Goal: Task Accomplishment & Management: Manage account settings

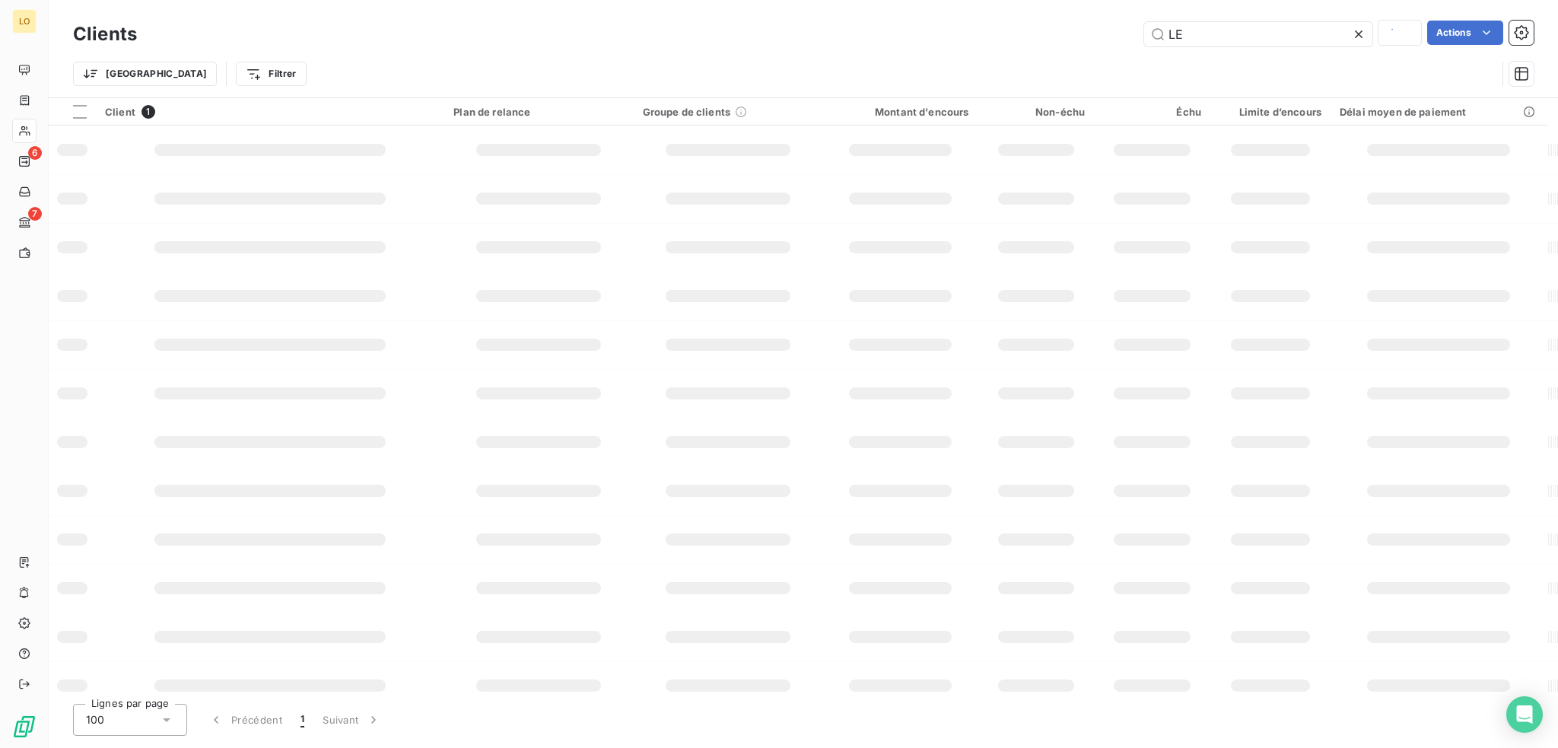
type input "L"
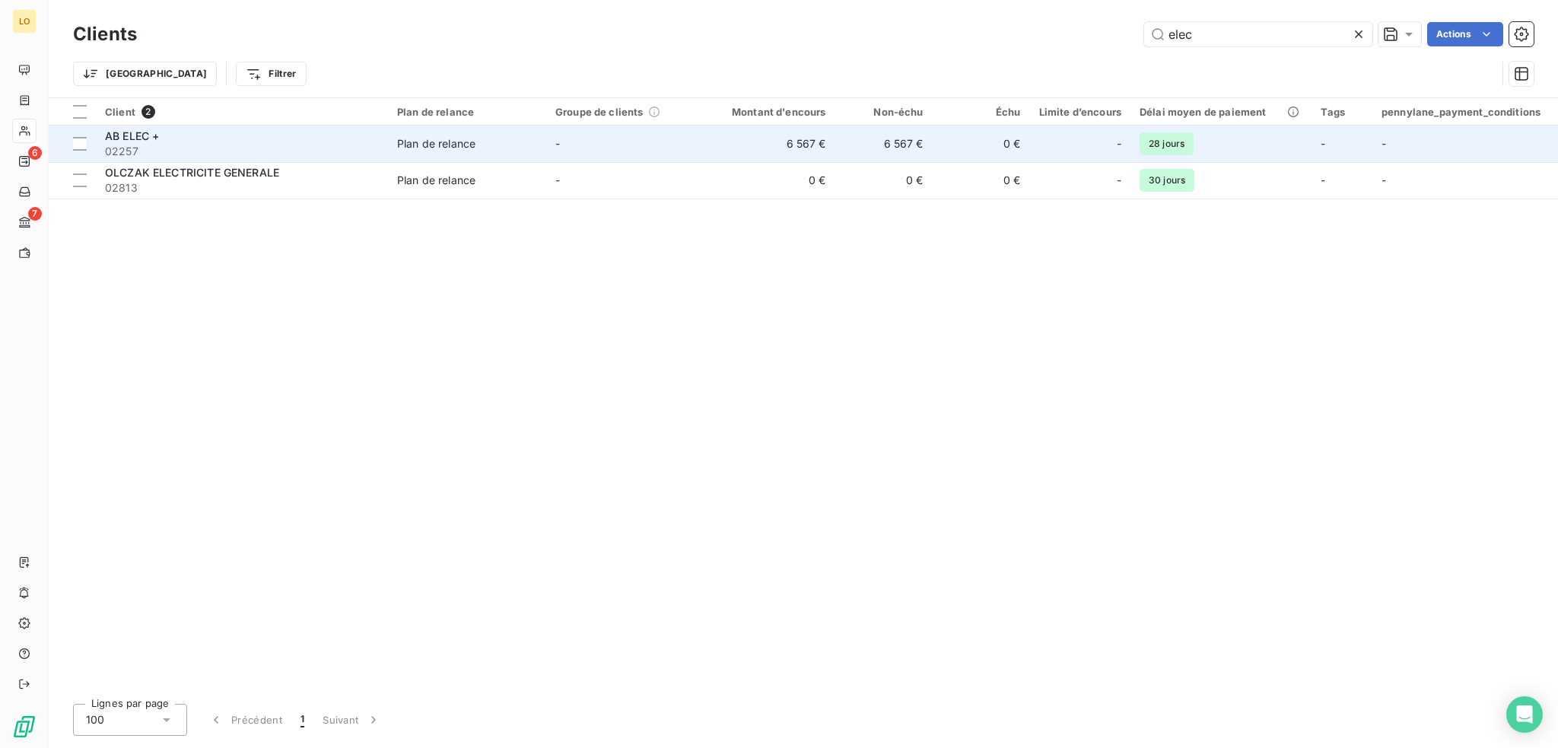
type input "elec"
click at [258, 136] on div "AB ELEC +" at bounding box center [242, 136] width 274 height 15
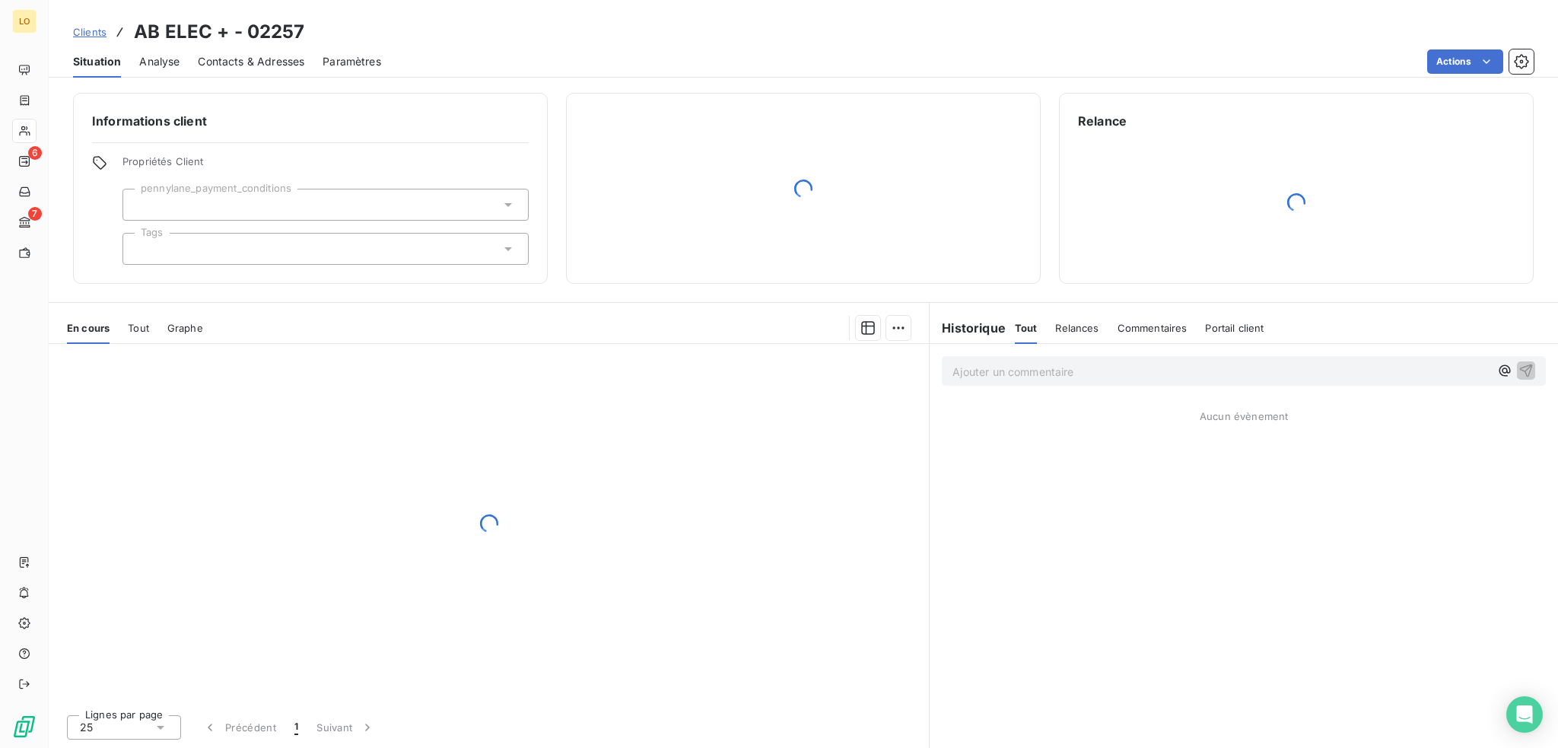
click at [250, 66] on span "Contacts & Adresses" at bounding box center [251, 61] width 107 height 15
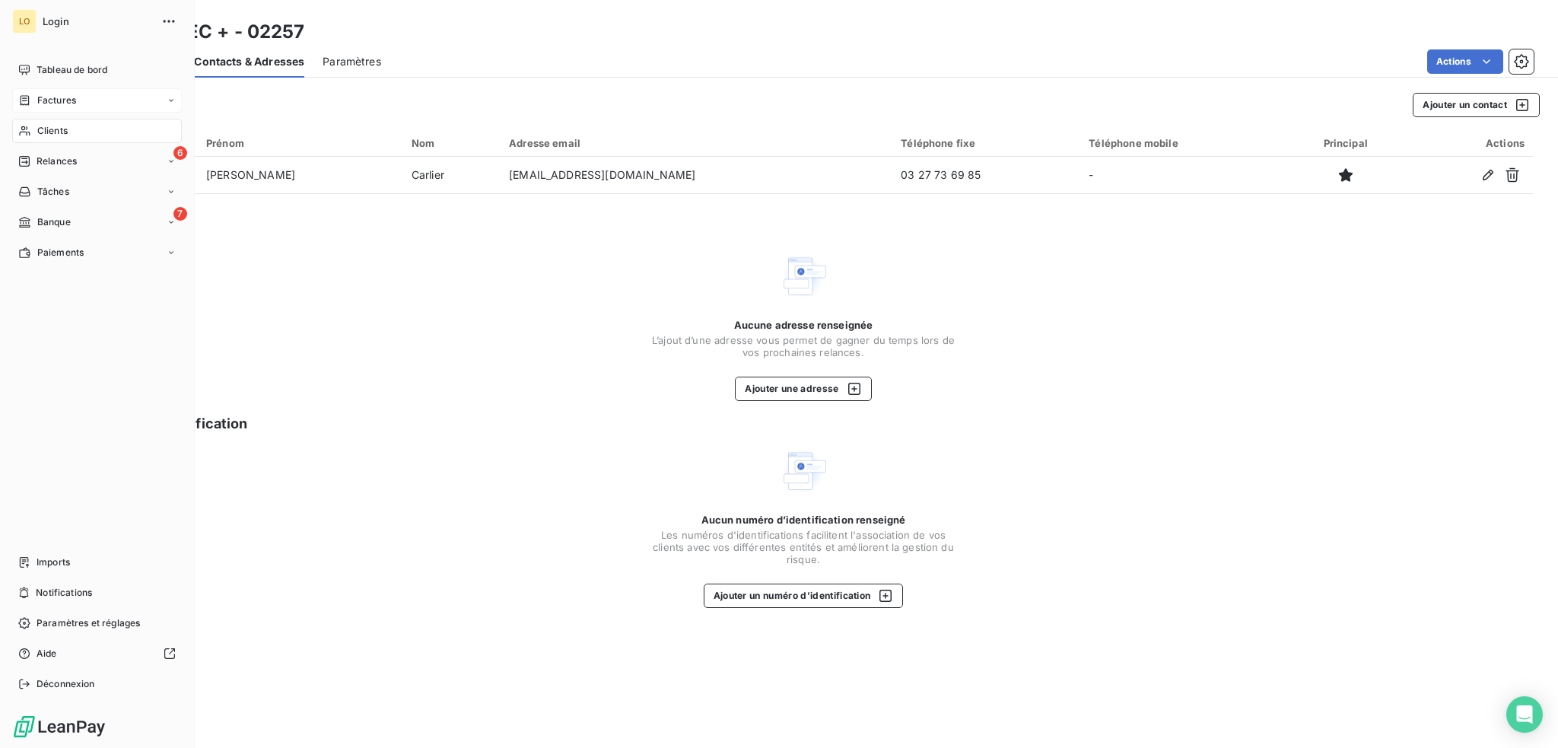
click at [65, 101] on span "Factures" at bounding box center [56, 101] width 39 height 14
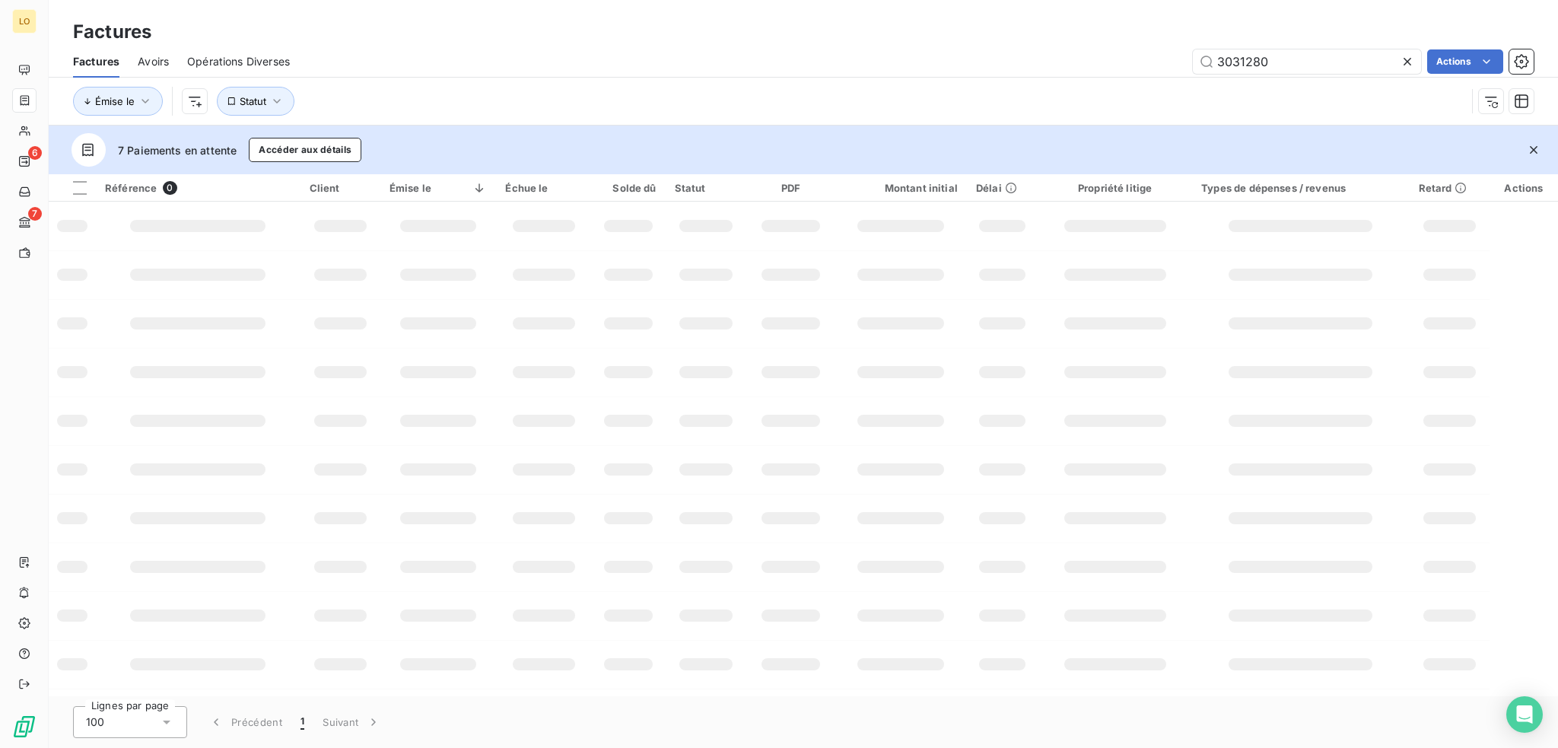
type input "3031280"
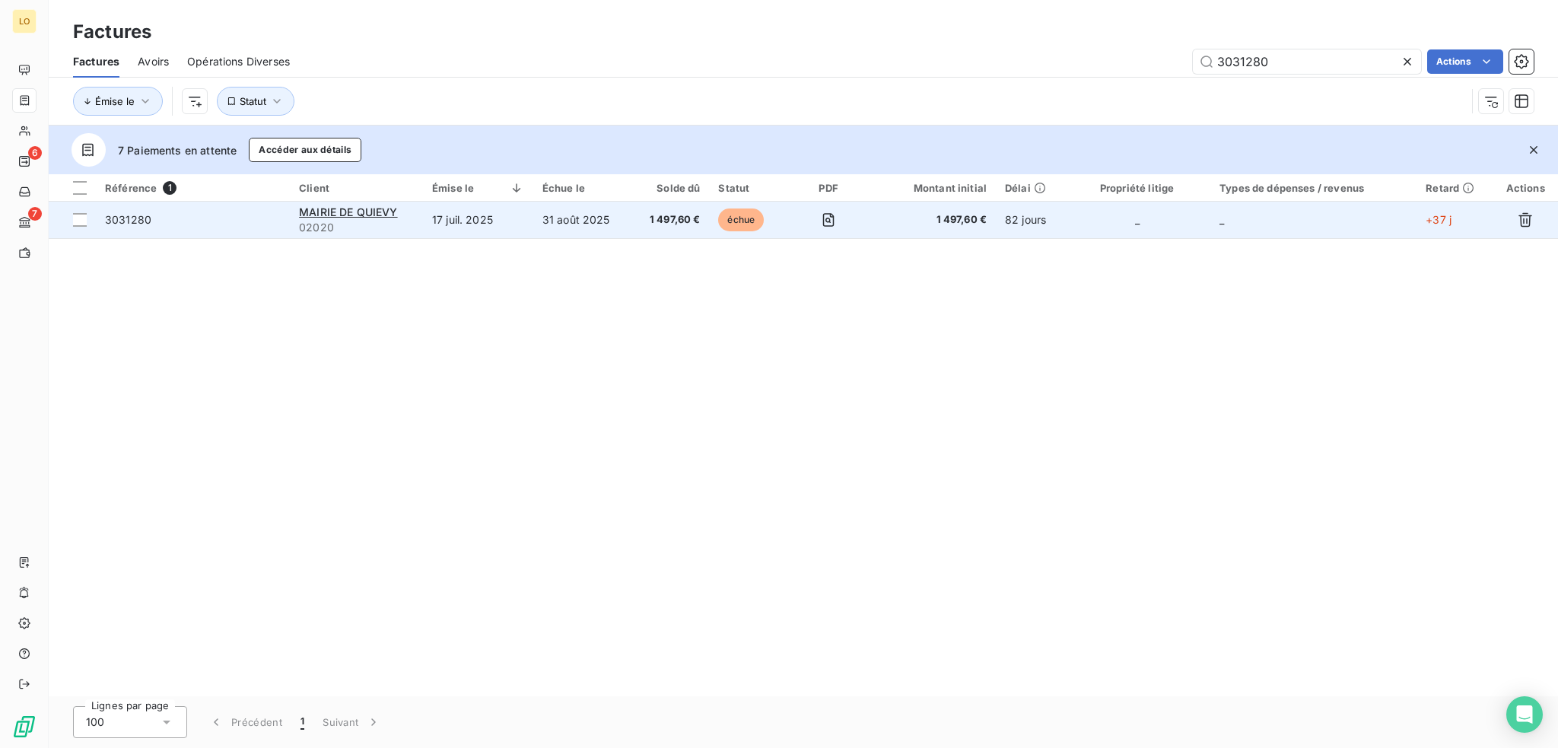
click at [227, 225] on span "3031280" at bounding box center [193, 219] width 176 height 15
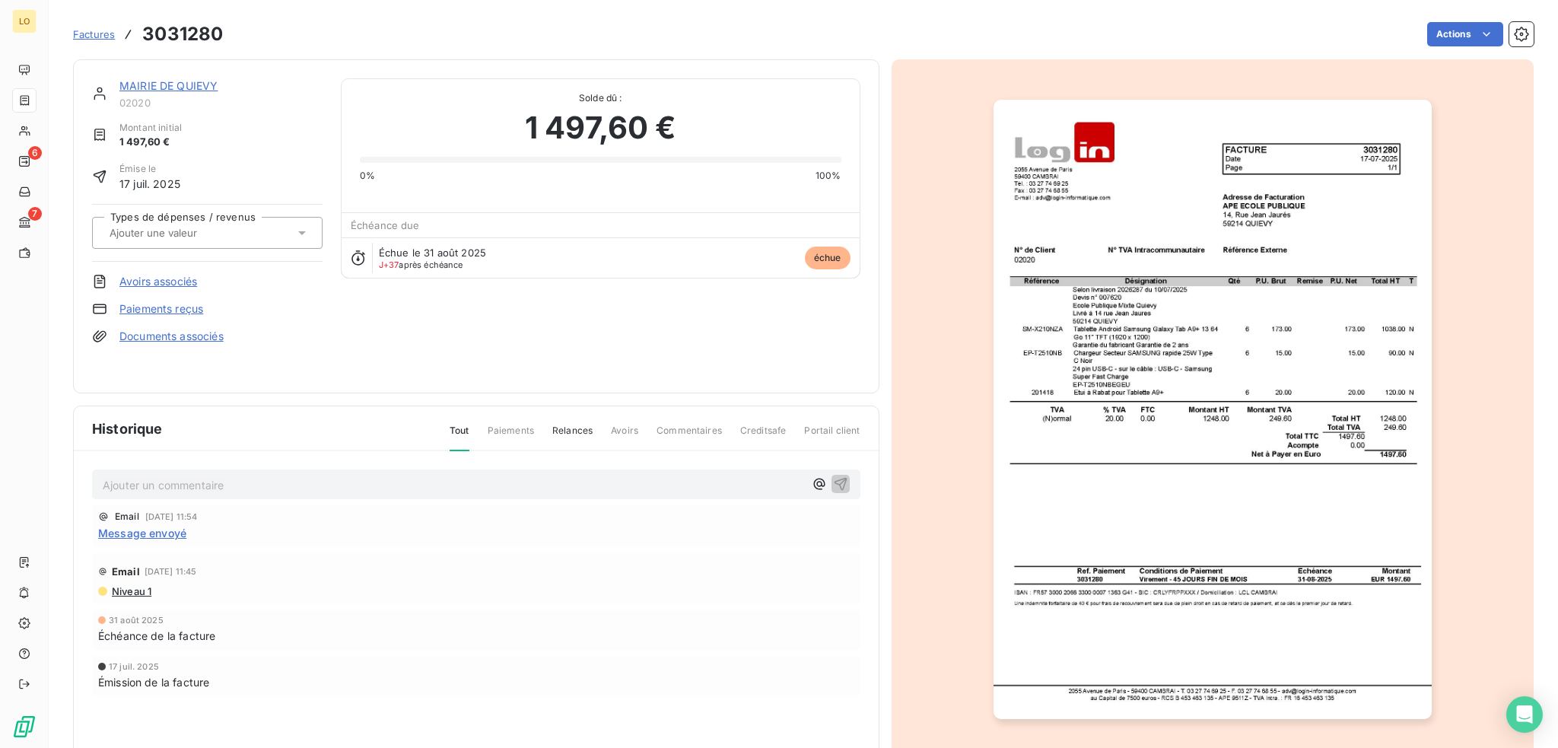
click at [180, 88] on link "MAIRIE DE QUIEVY" at bounding box center [168, 85] width 98 height 13
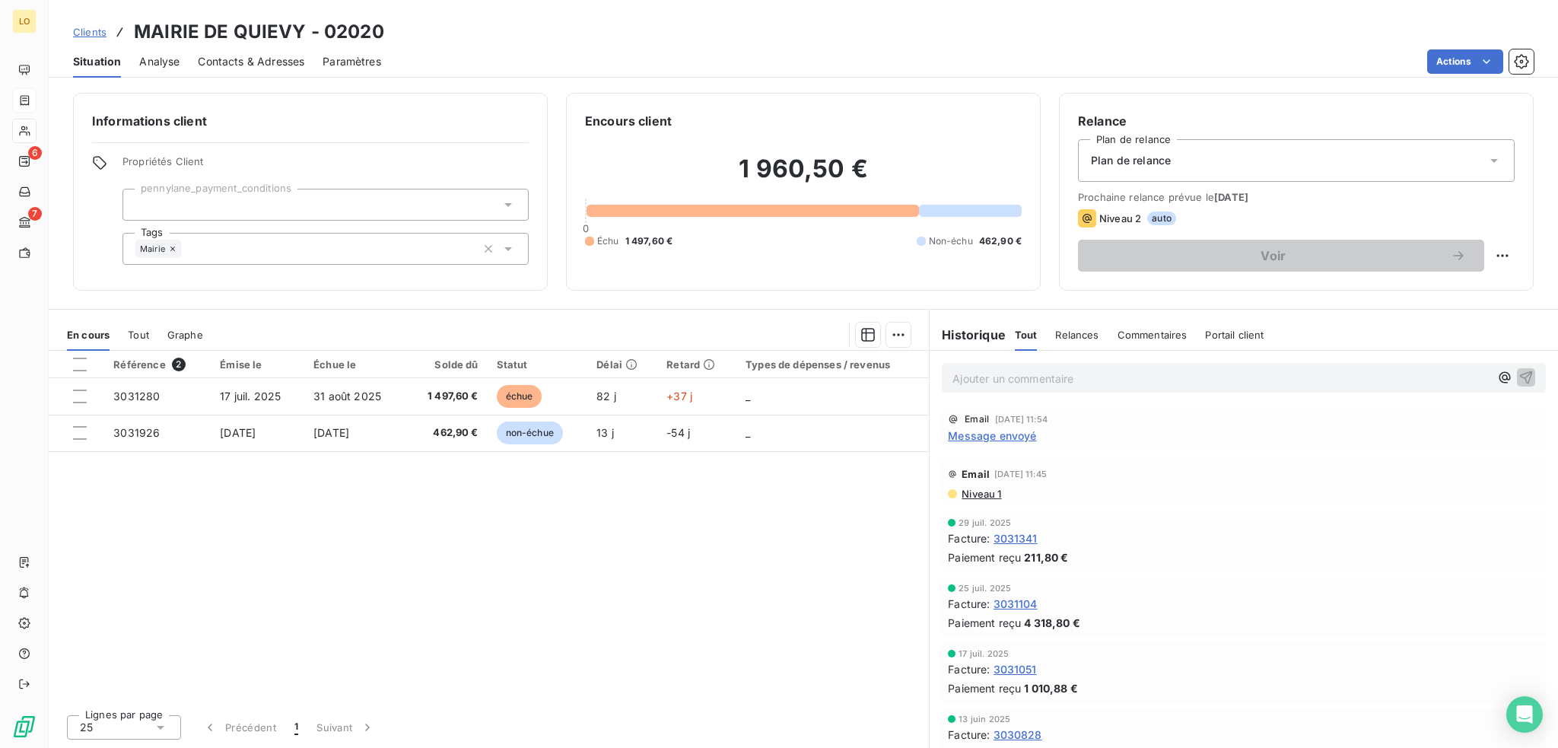
click at [265, 67] on span "Contacts & Adresses" at bounding box center [251, 61] width 107 height 15
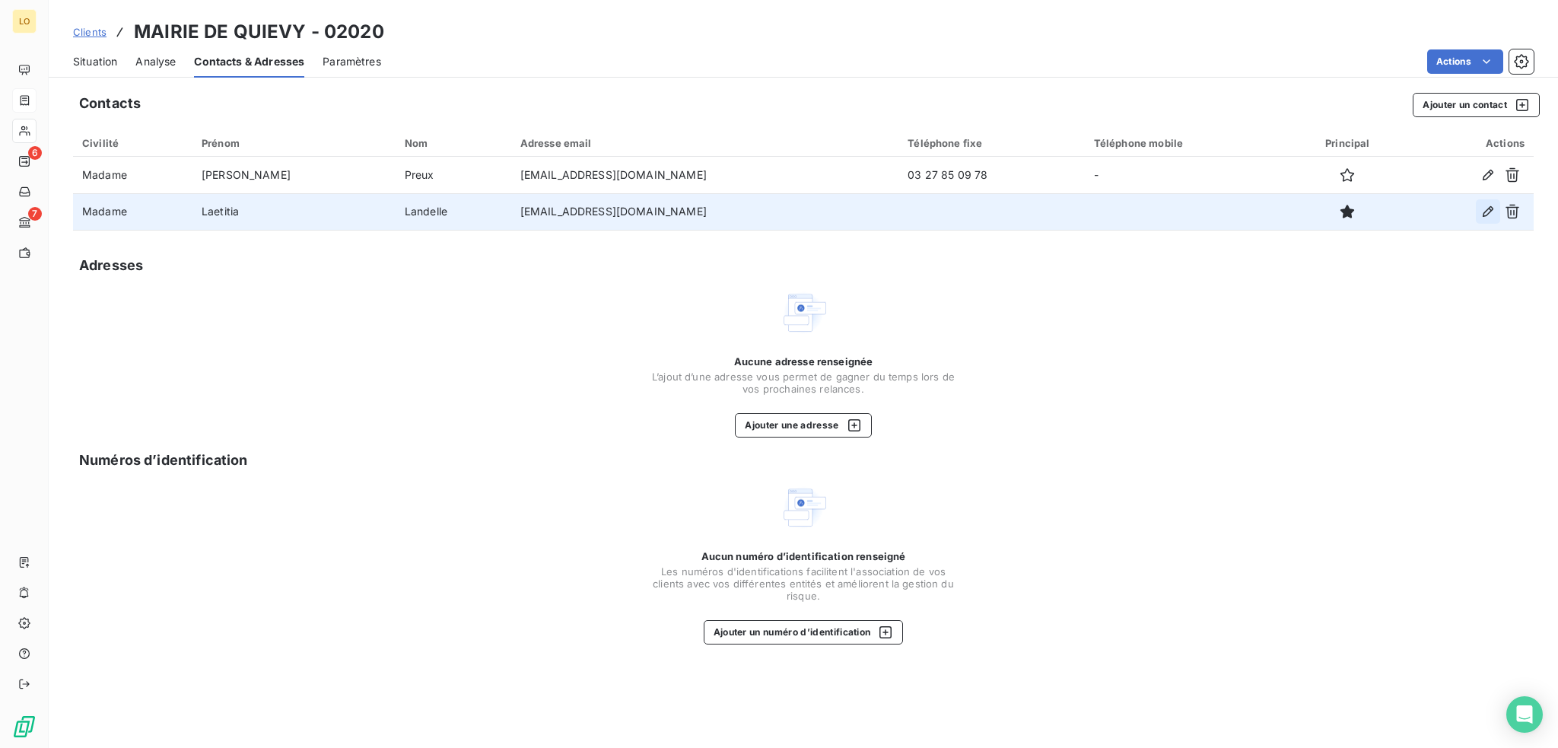
click at [1488, 215] on icon "button" at bounding box center [1487, 211] width 15 height 15
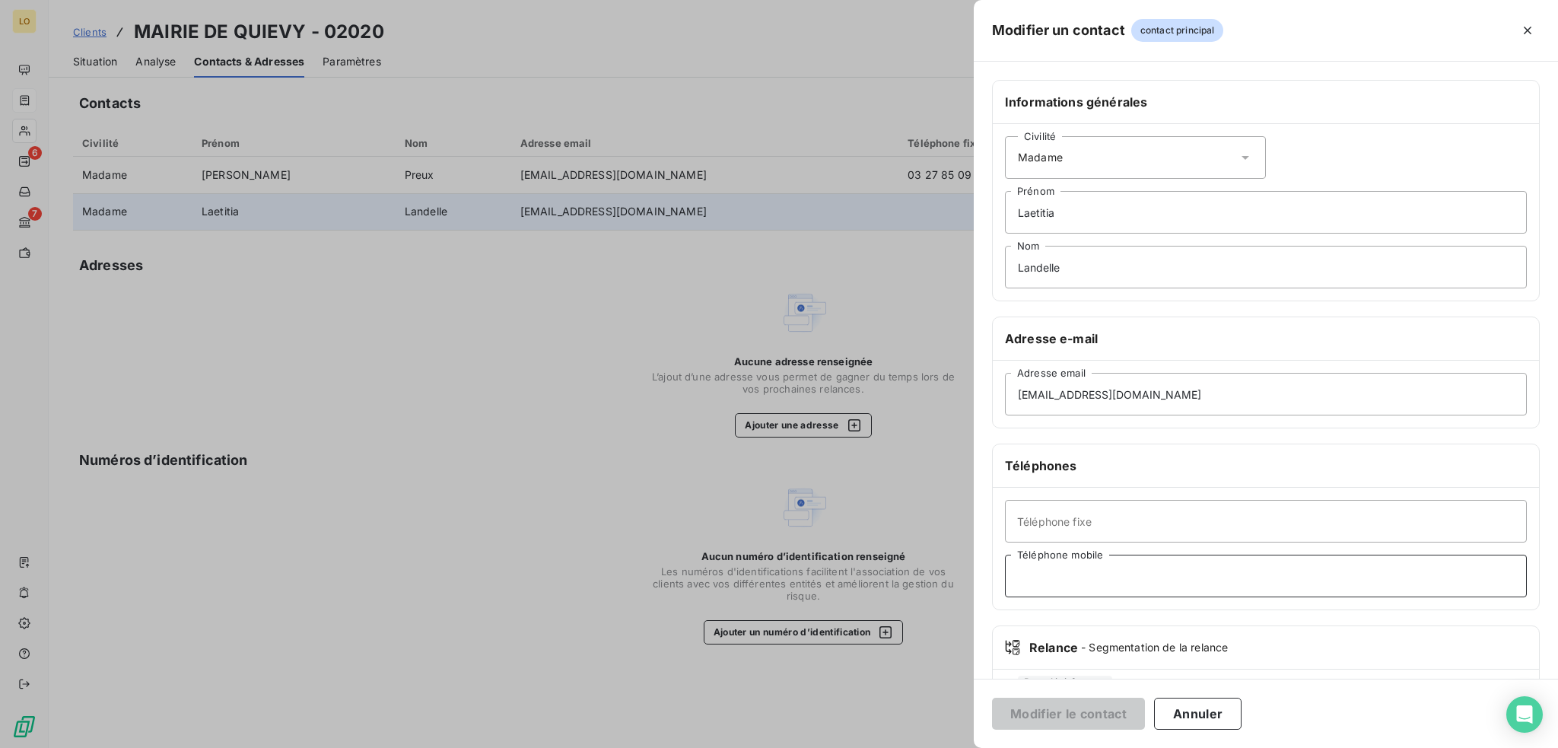
click at [1041, 582] on input "Téléphone mobile" at bounding box center [1266, 576] width 522 height 43
type input "06 70 68 84 21"
click at [1039, 714] on button "Modifier le contact" at bounding box center [1068, 714] width 153 height 32
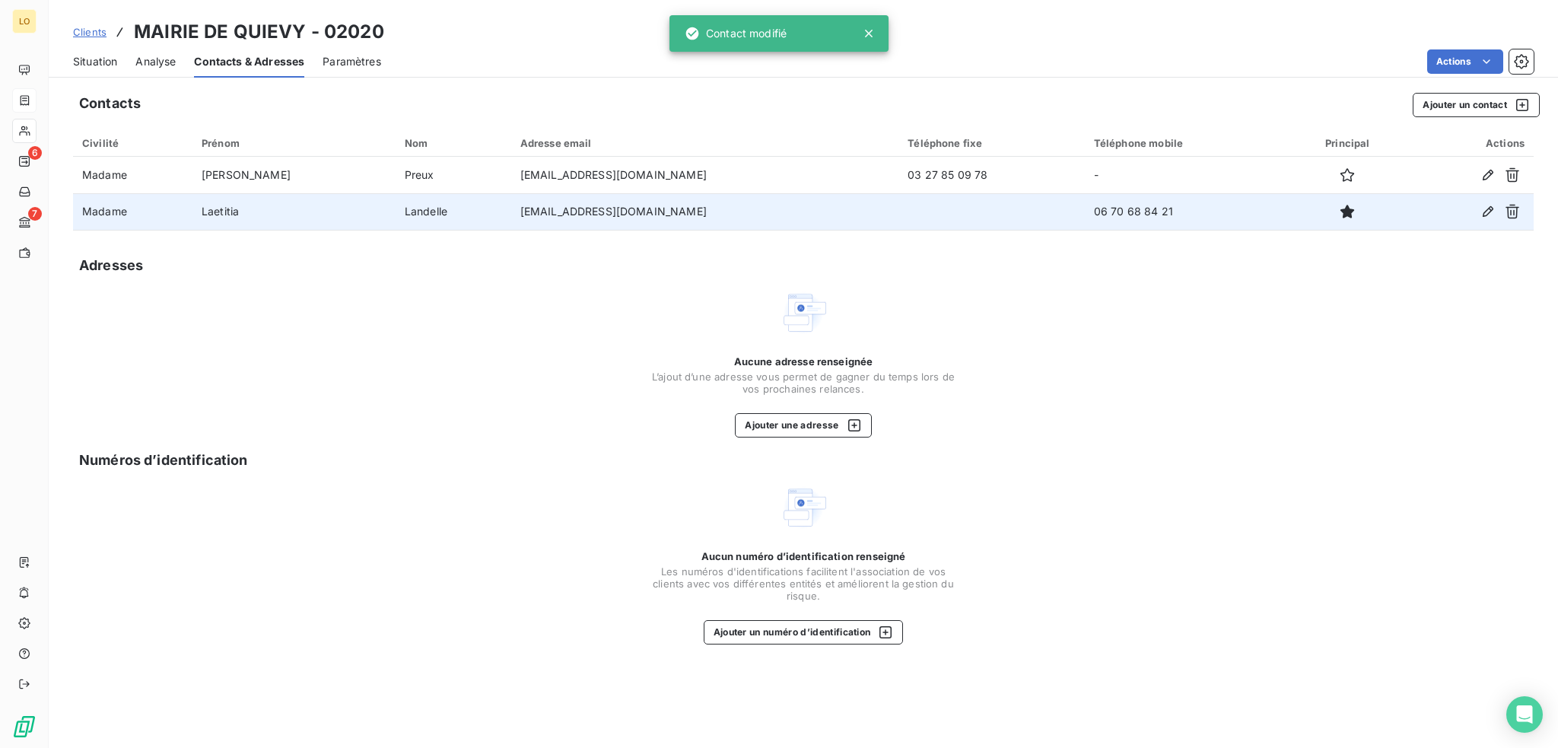
click at [104, 63] on span "Situation" at bounding box center [95, 61] width 44 height 15
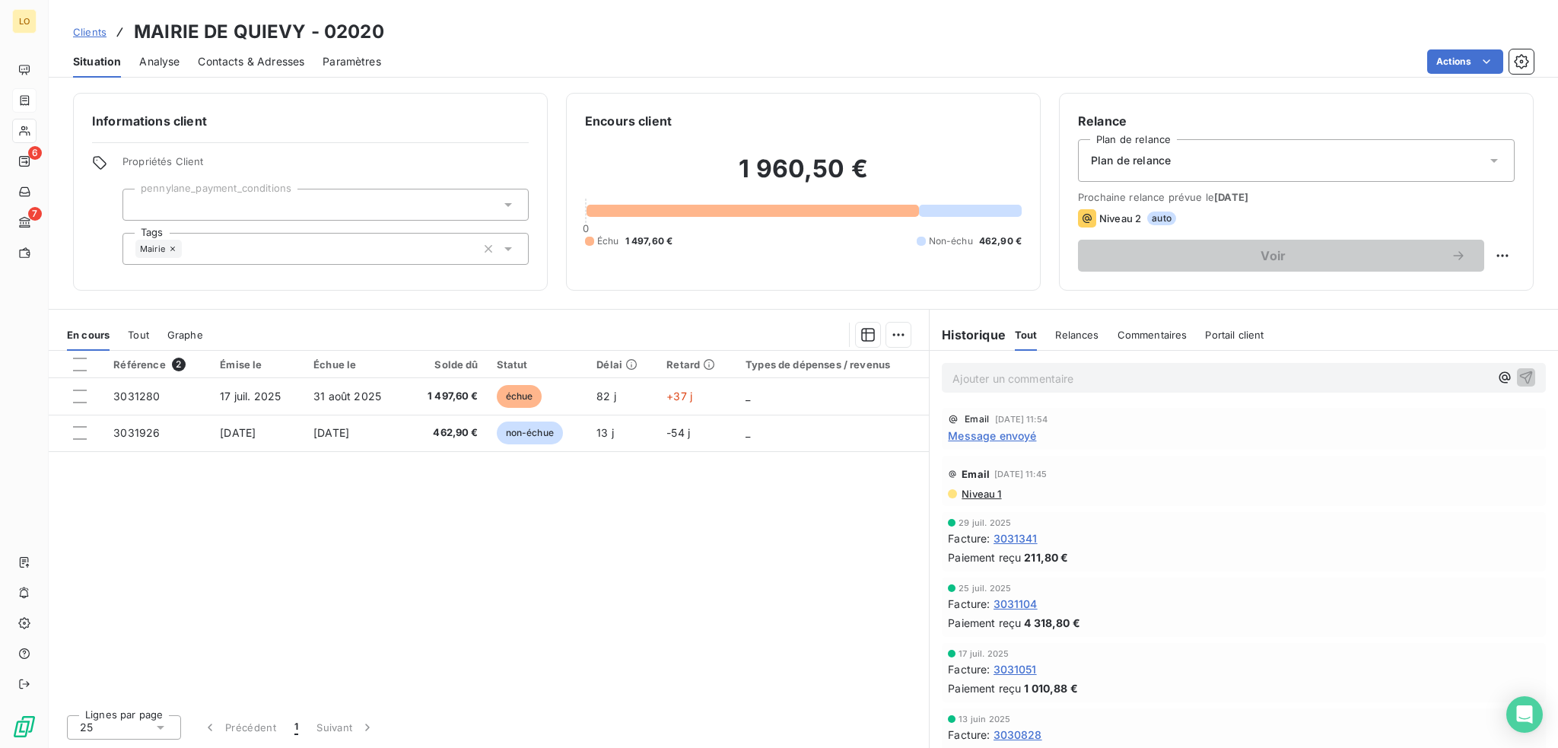
click at [1032, 377] on p "Ajouter un commentaire ﻿" at bounding box center [1220, 378] width 537 height 19
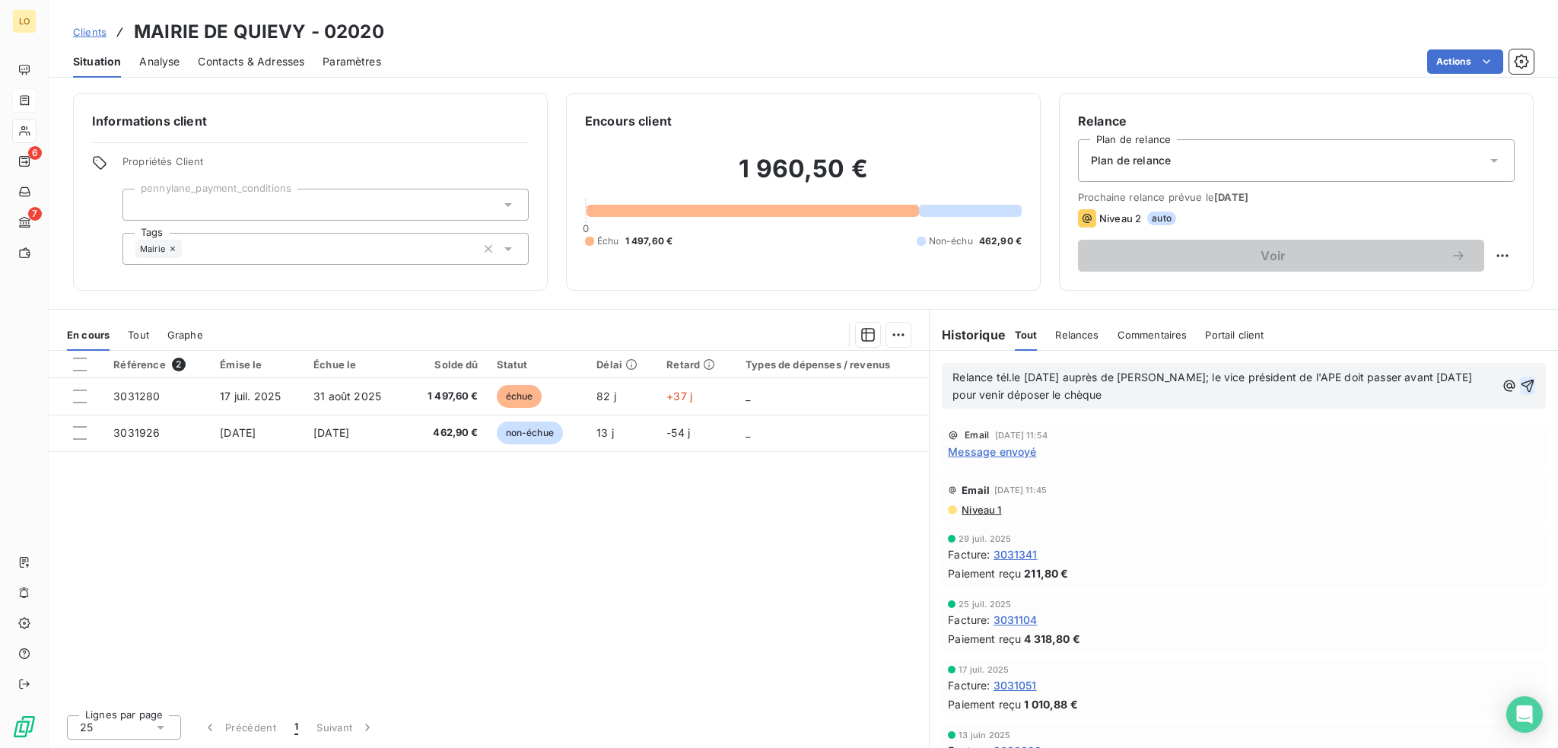
click at [1520, 391] on icon "button" at bounding box center [1527, 385] width 15 height 15
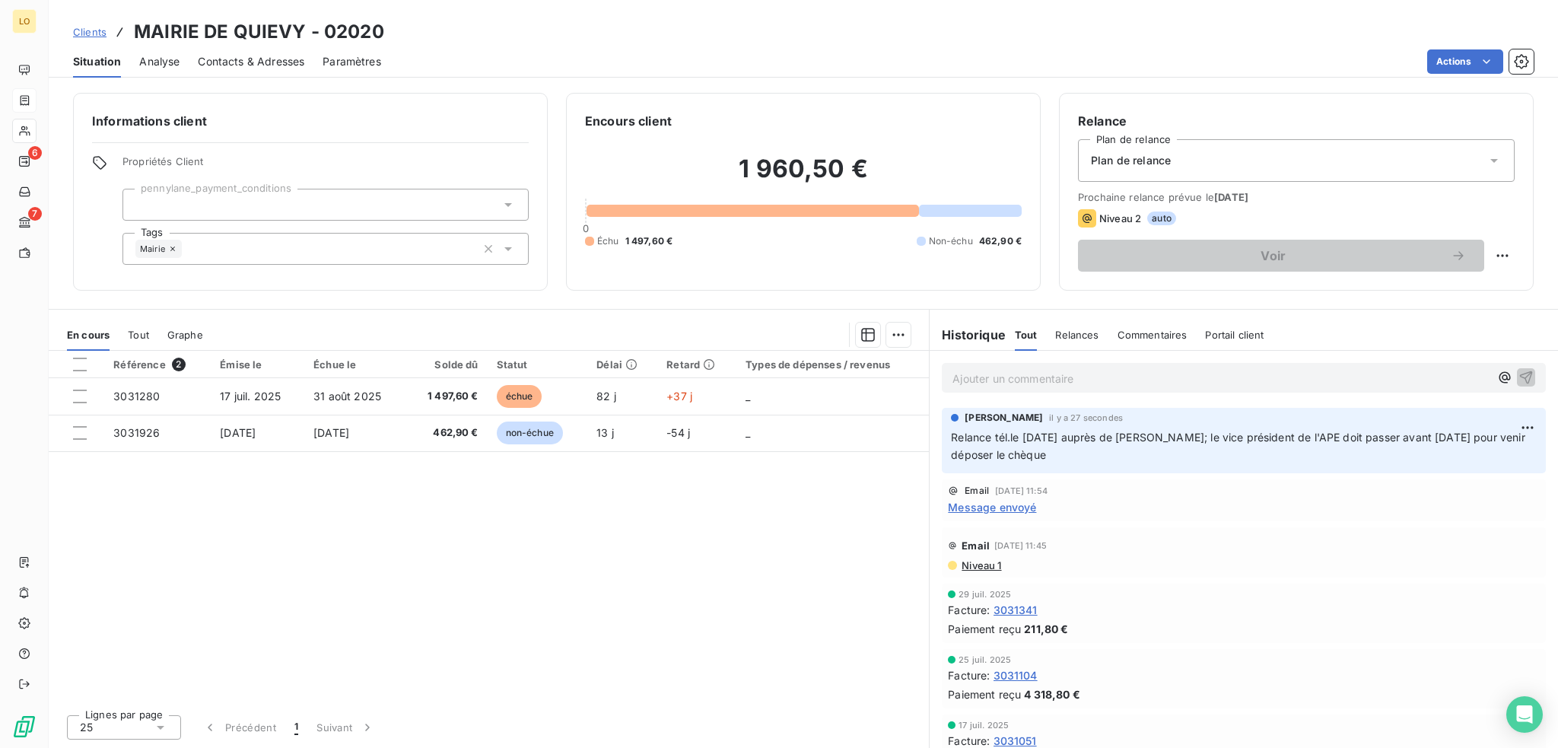
click at [210, 57] on span "Contacts & Adresses" at bounding box center [251, 61] width 107 height 15
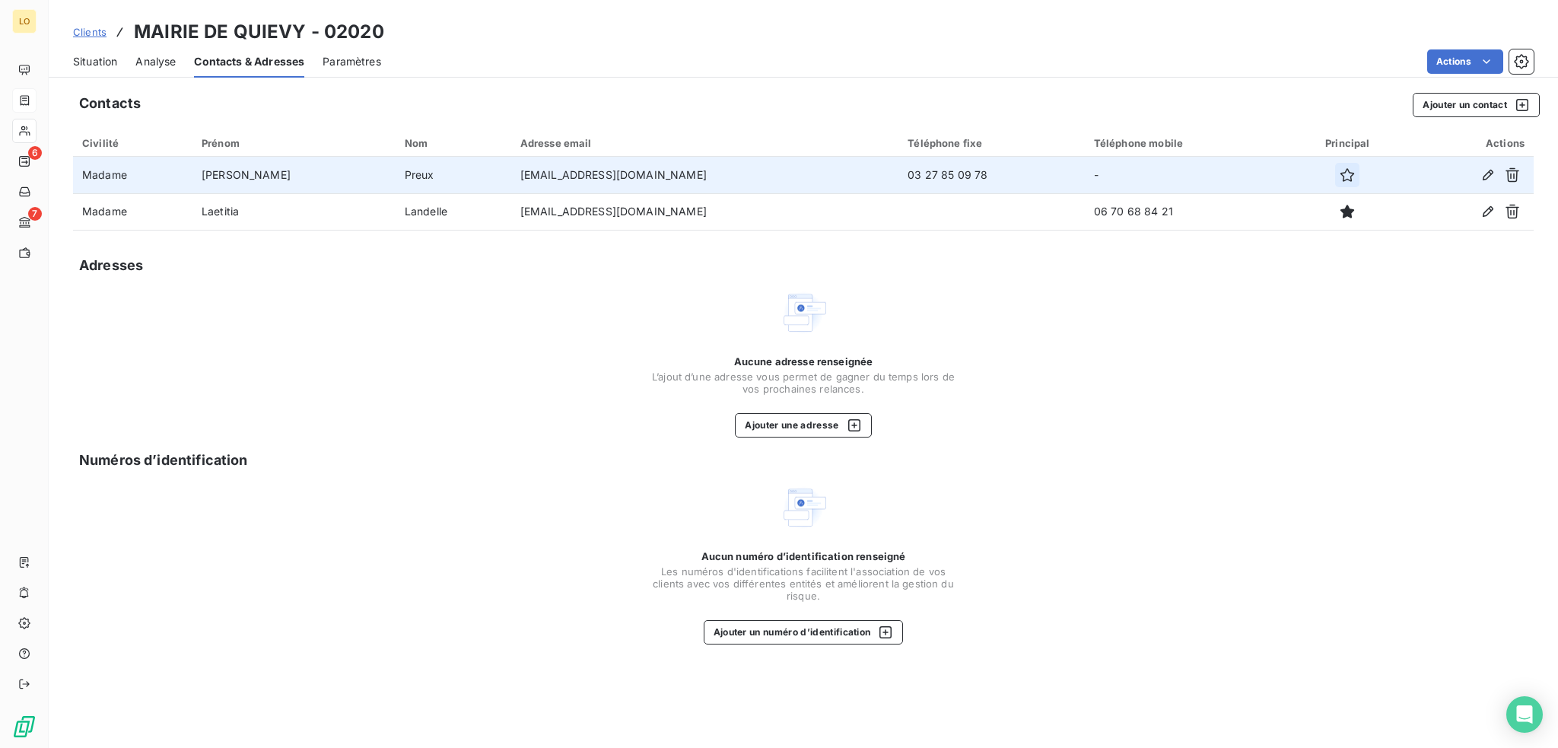
click at [1340, 173] on icon "button" at bounding box center [1347, 174] width 15 height 15
click at [100, 63] on span "Situation" at bounding box center [95, 61] width 44 height 15
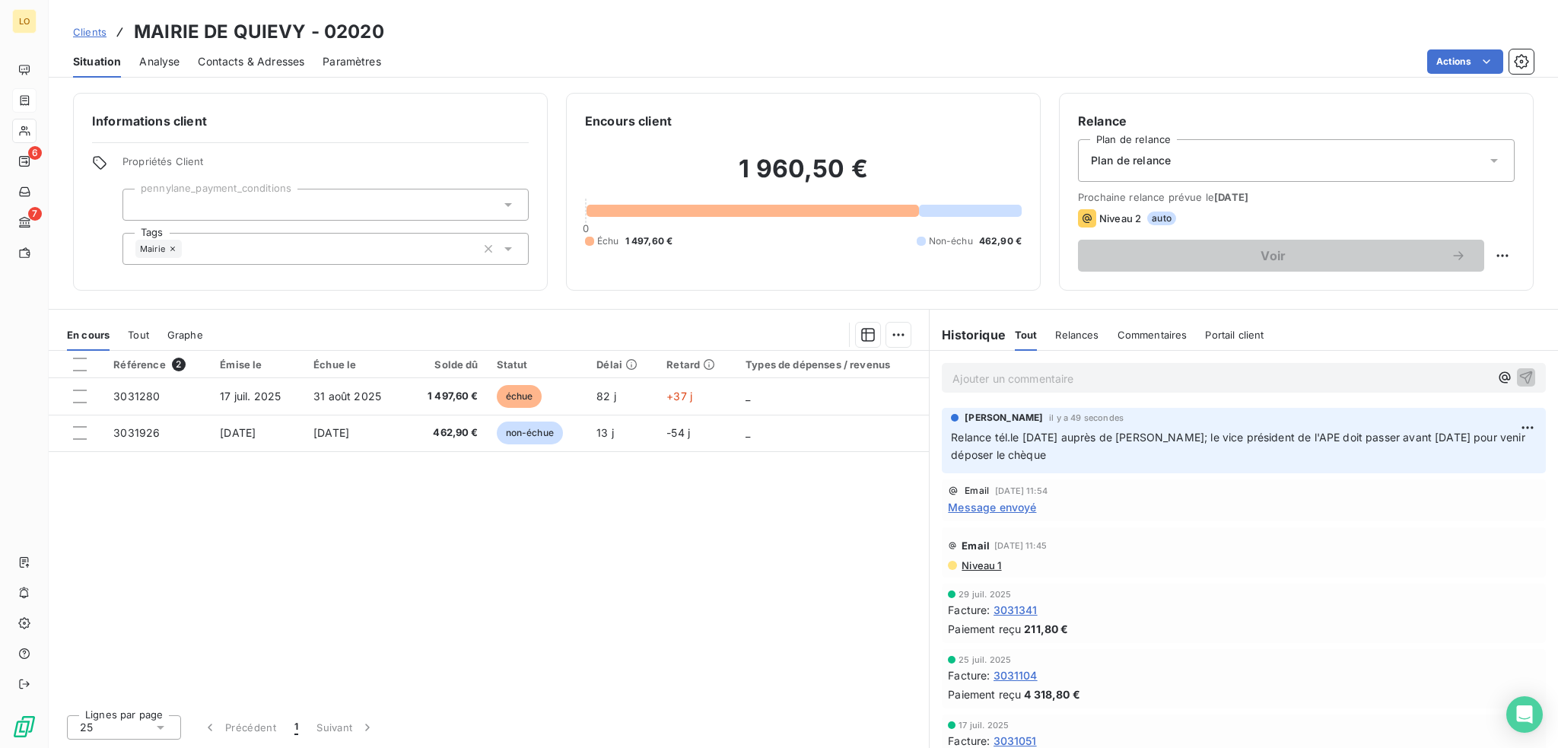
click at [1026, 506] on span "Message envoyé" at bounding box center [992, 507] width 88 height 16
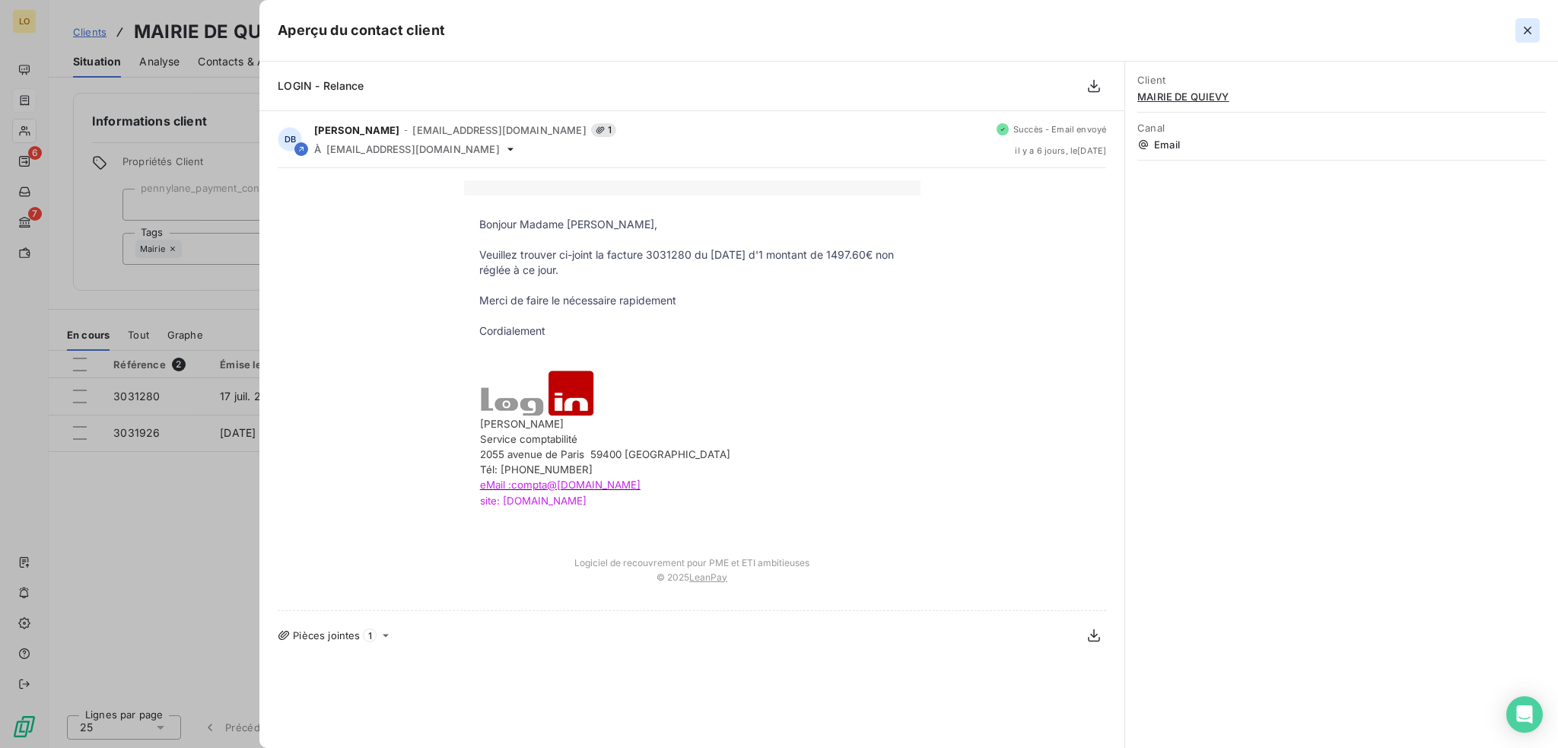
click at [1528, 30] on icon "button" at bounding box center [1528, 31] width 8 height 8
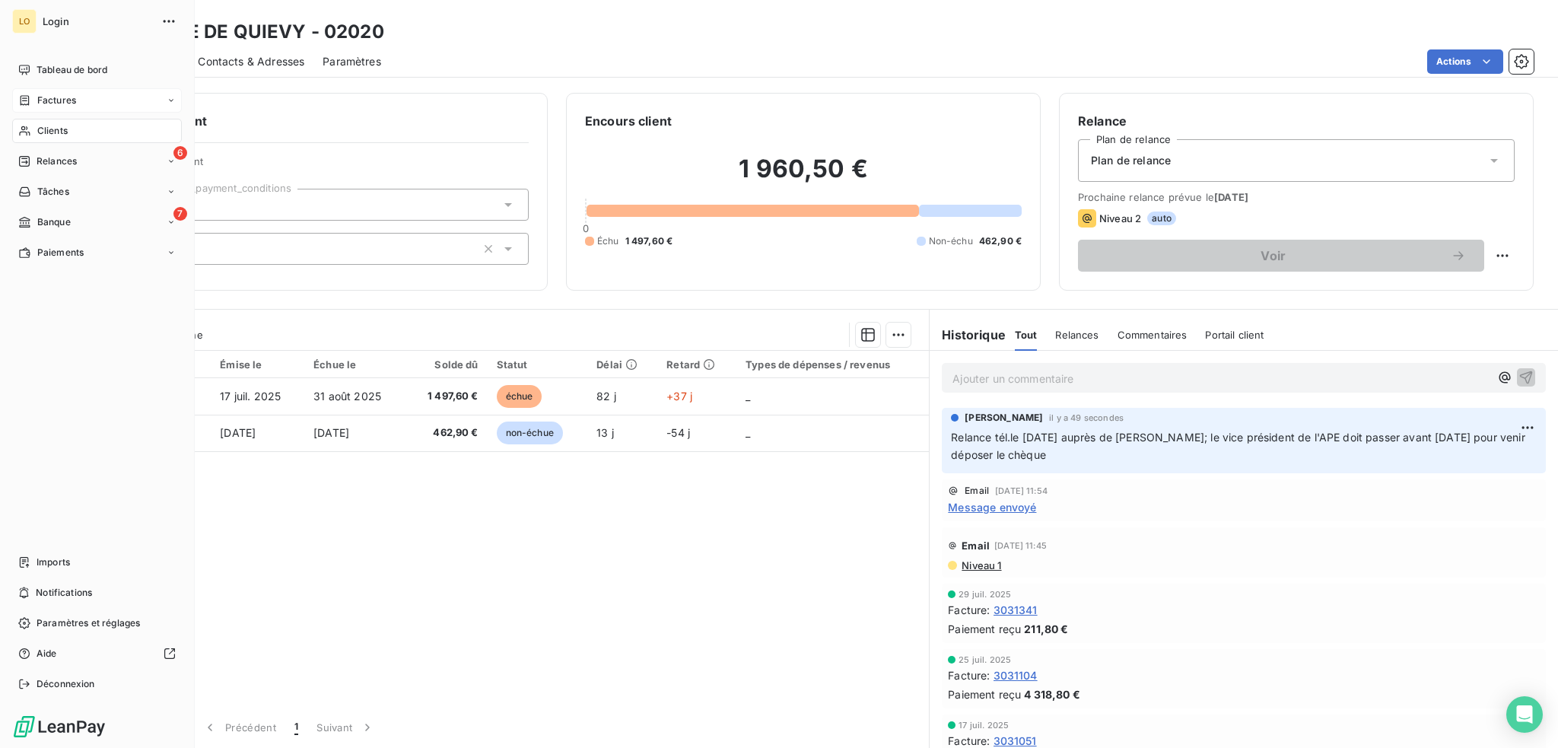
click at [61, 130] on span "Clients" at bounding box center [52, 131] width 30 height 14
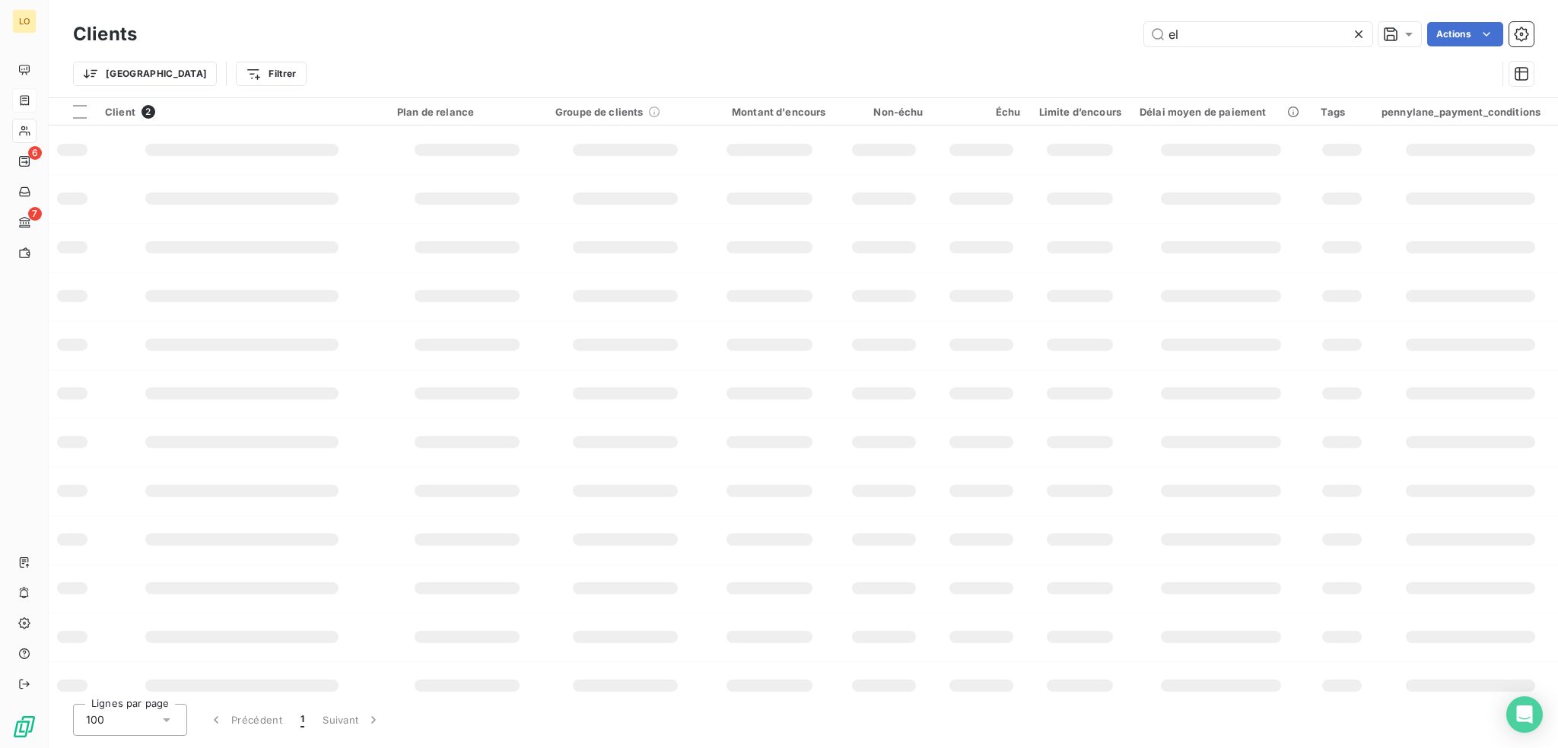
type input "e"
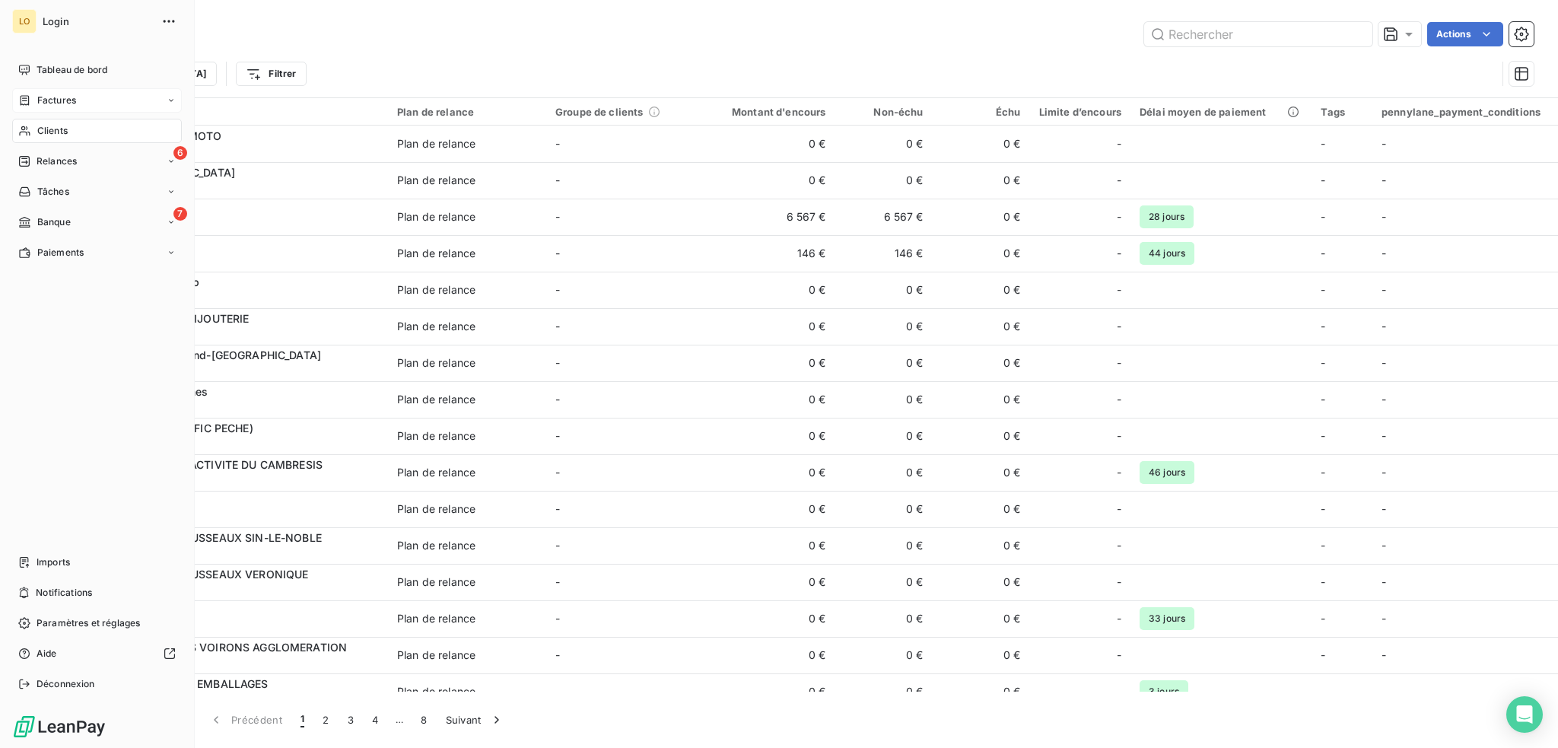
click at [57, 133] on span "Clients" at bounding box center [52, 131] width 30 height 14
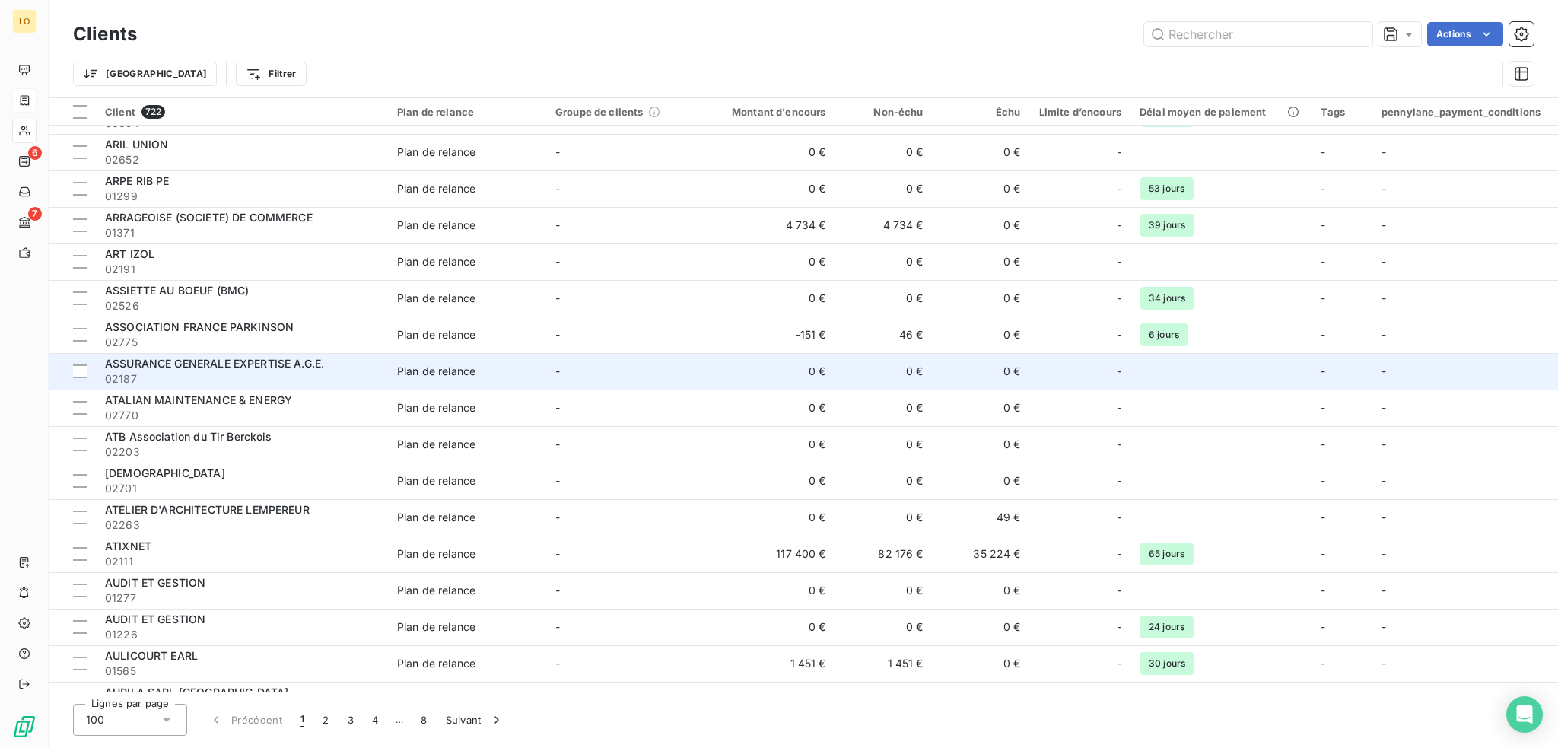
scroll to position [1293, 0]
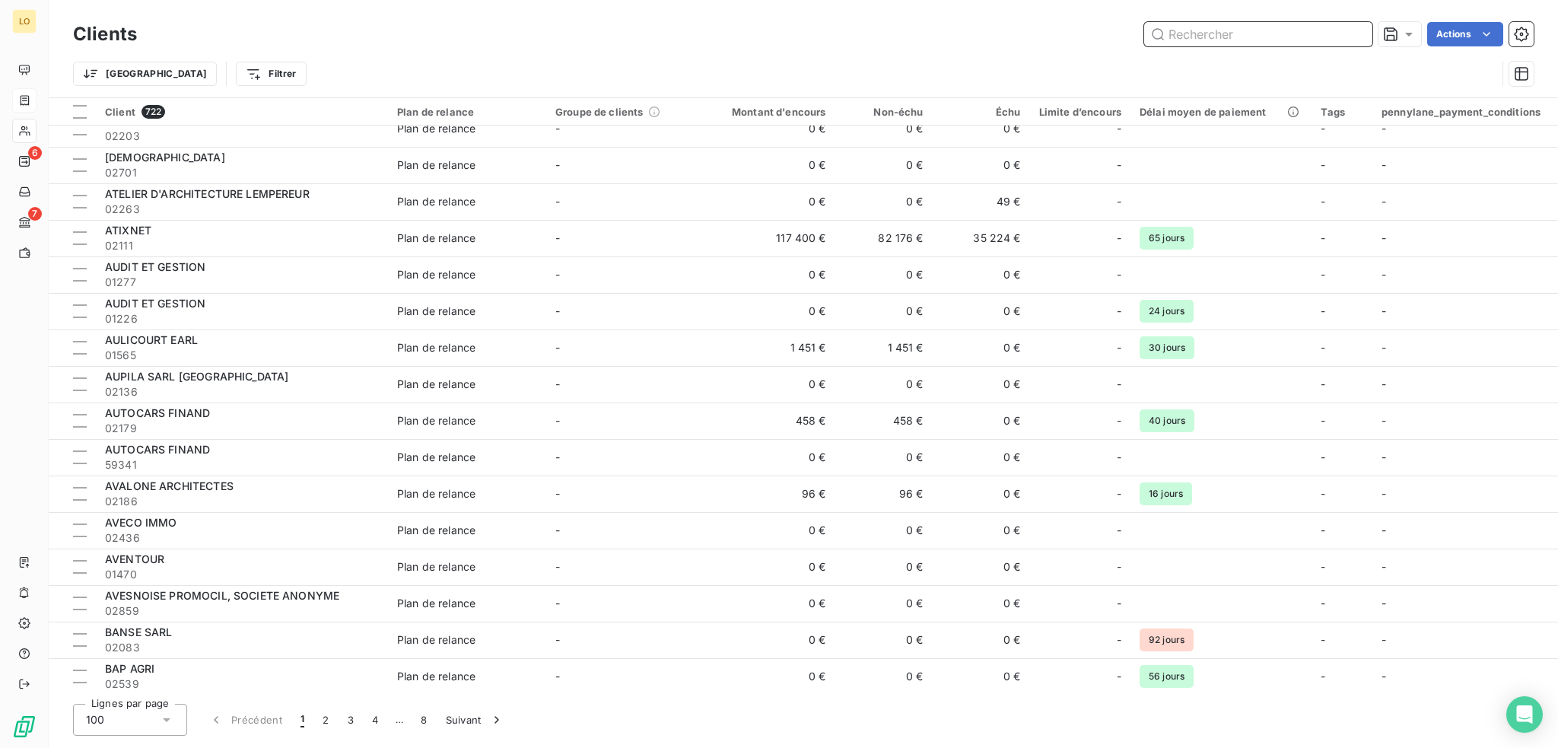
click at [1205, 33] on input "text" at bounding box center [1258, 34] width 228 height 24
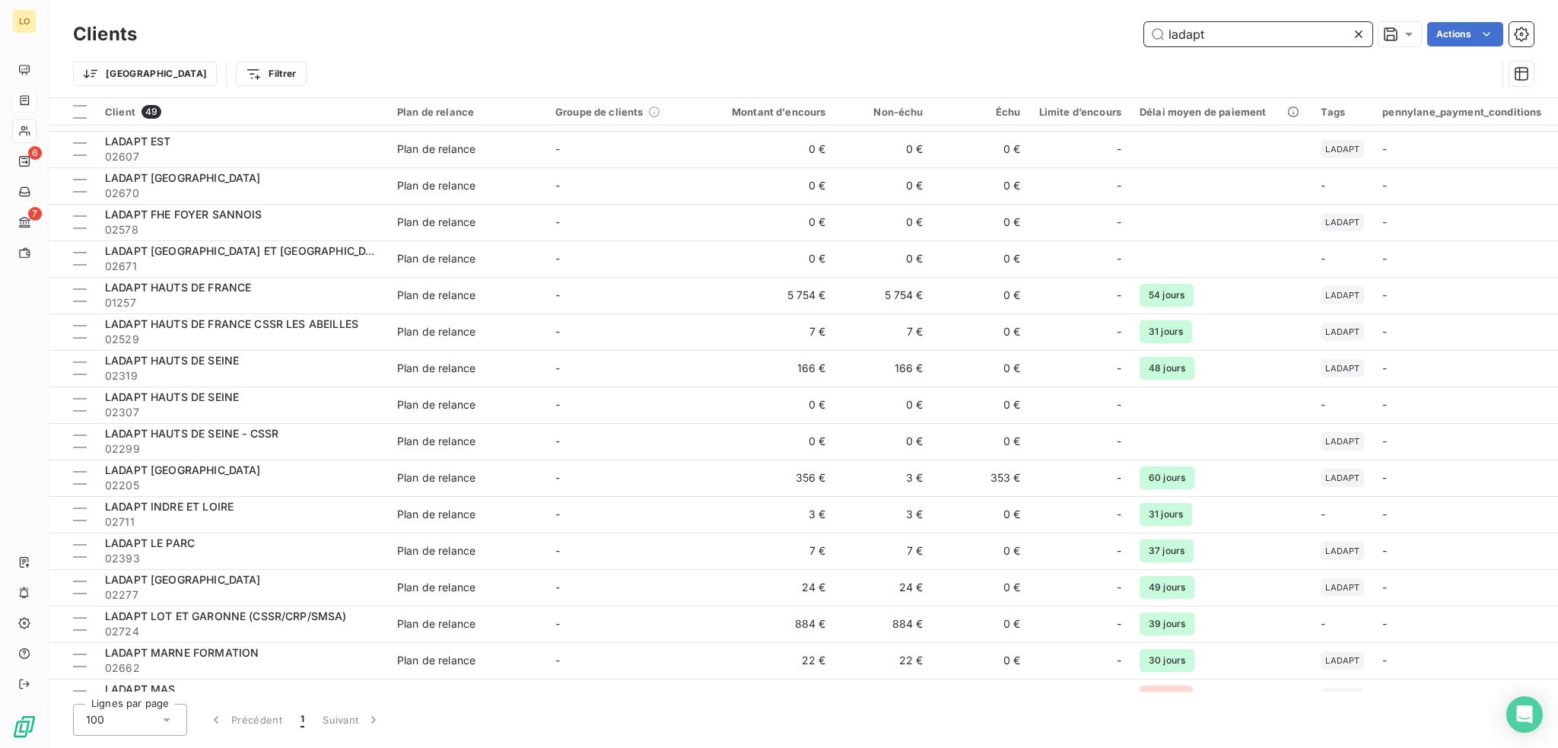
scroll to position [469, 0]
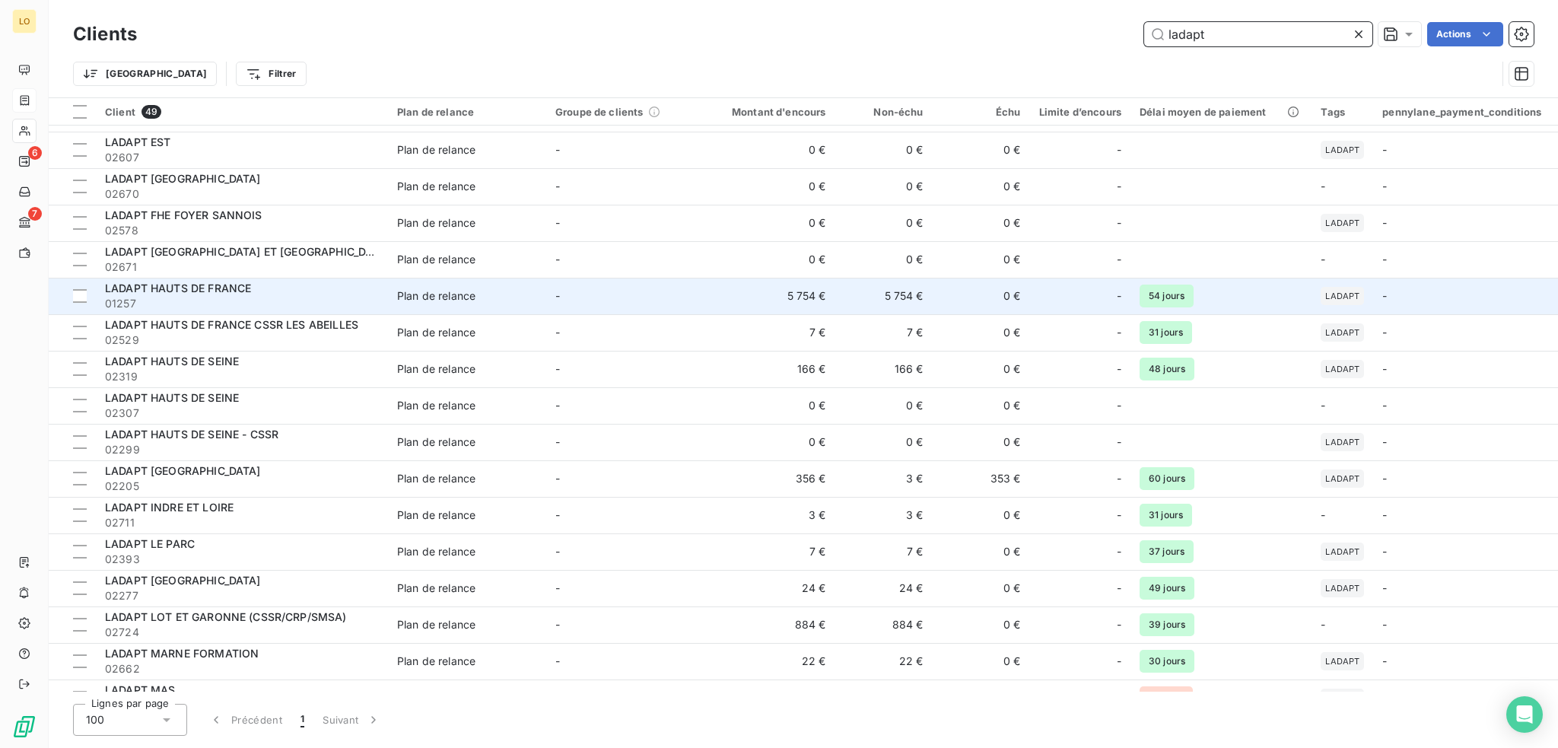
type input "ladapt"
click at [248, 294] on span "LADAPT HAUTS DE FRANCE" at bounding box center [178, 287] width 146 height 13
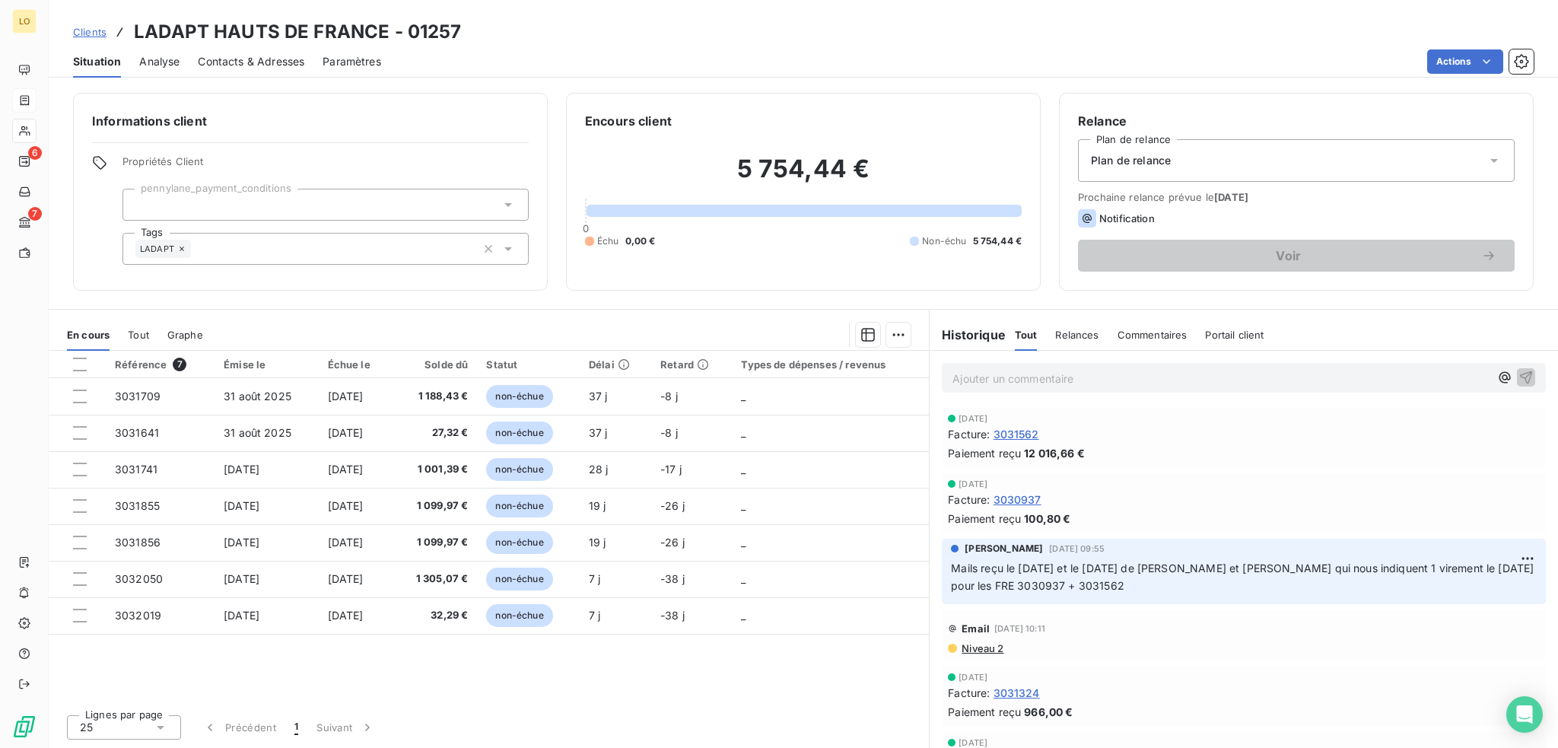
click at [1000, 645] on span "Niveau 2" at bounding box center [981, 648] width 43 height 12
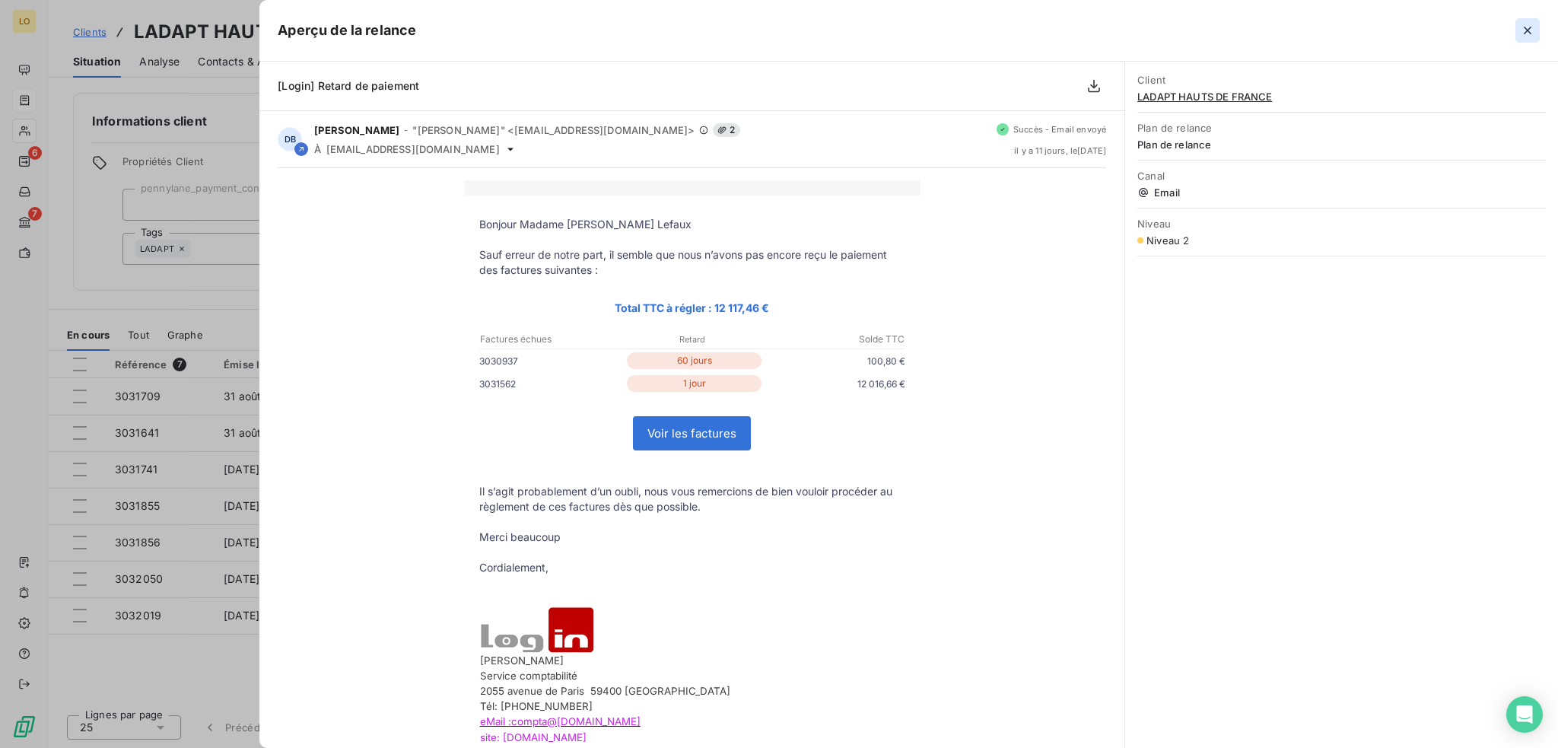
click at [1526, 31] on icon "button" at bounding box center [1528, 31] width 8 height 8
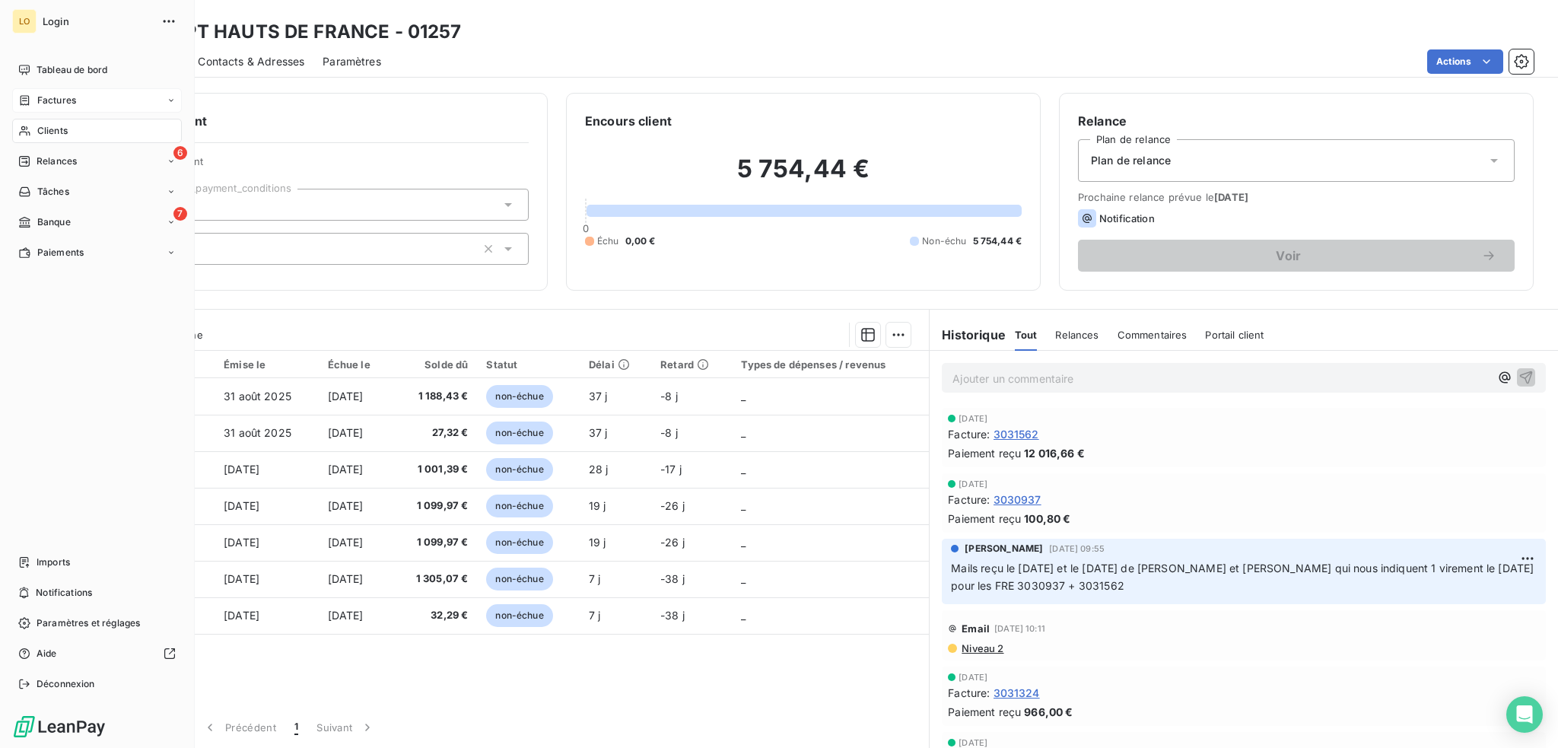
click at [40, 129] on span "Clients" at bounding box center [52, 131] width 30 height 14
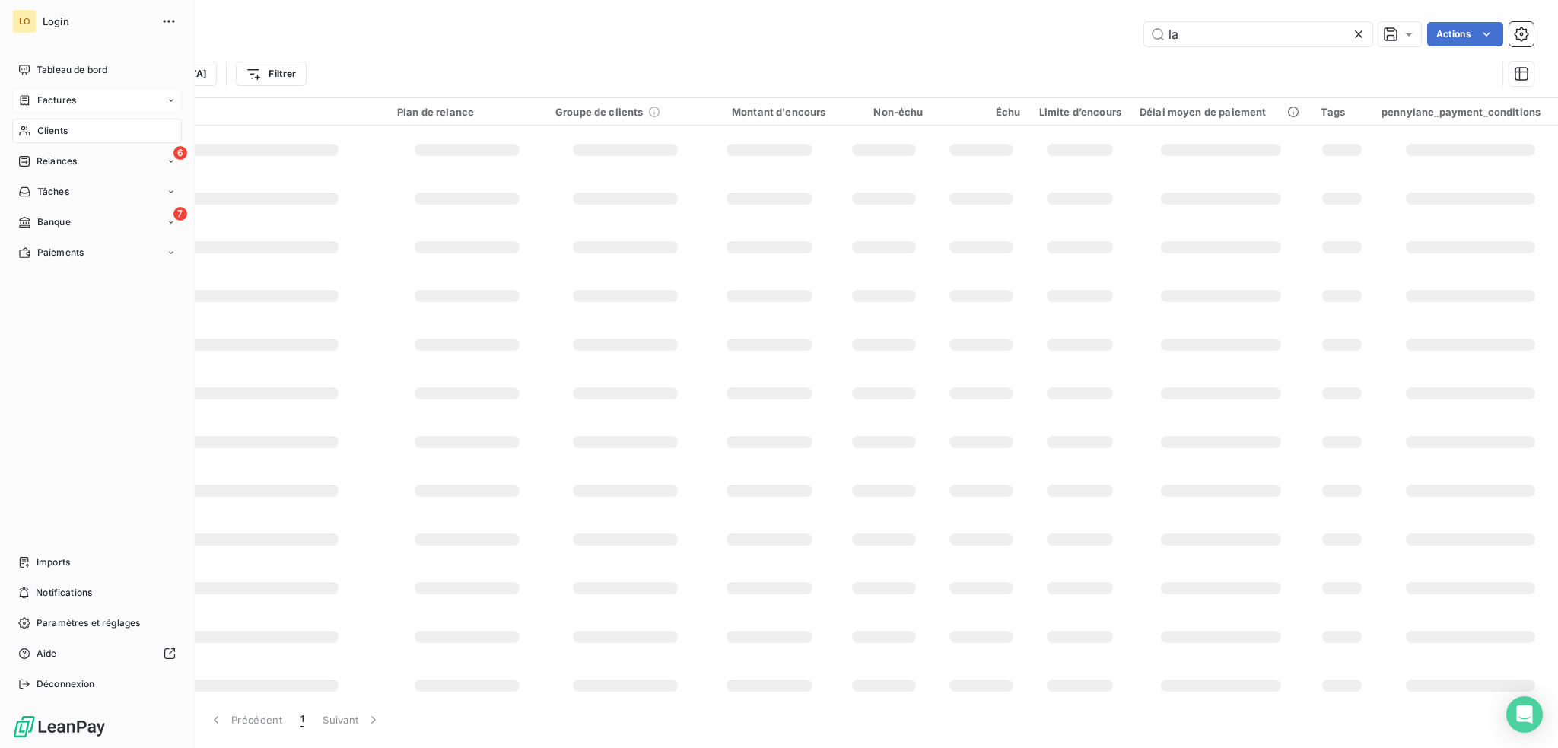
type input "l"
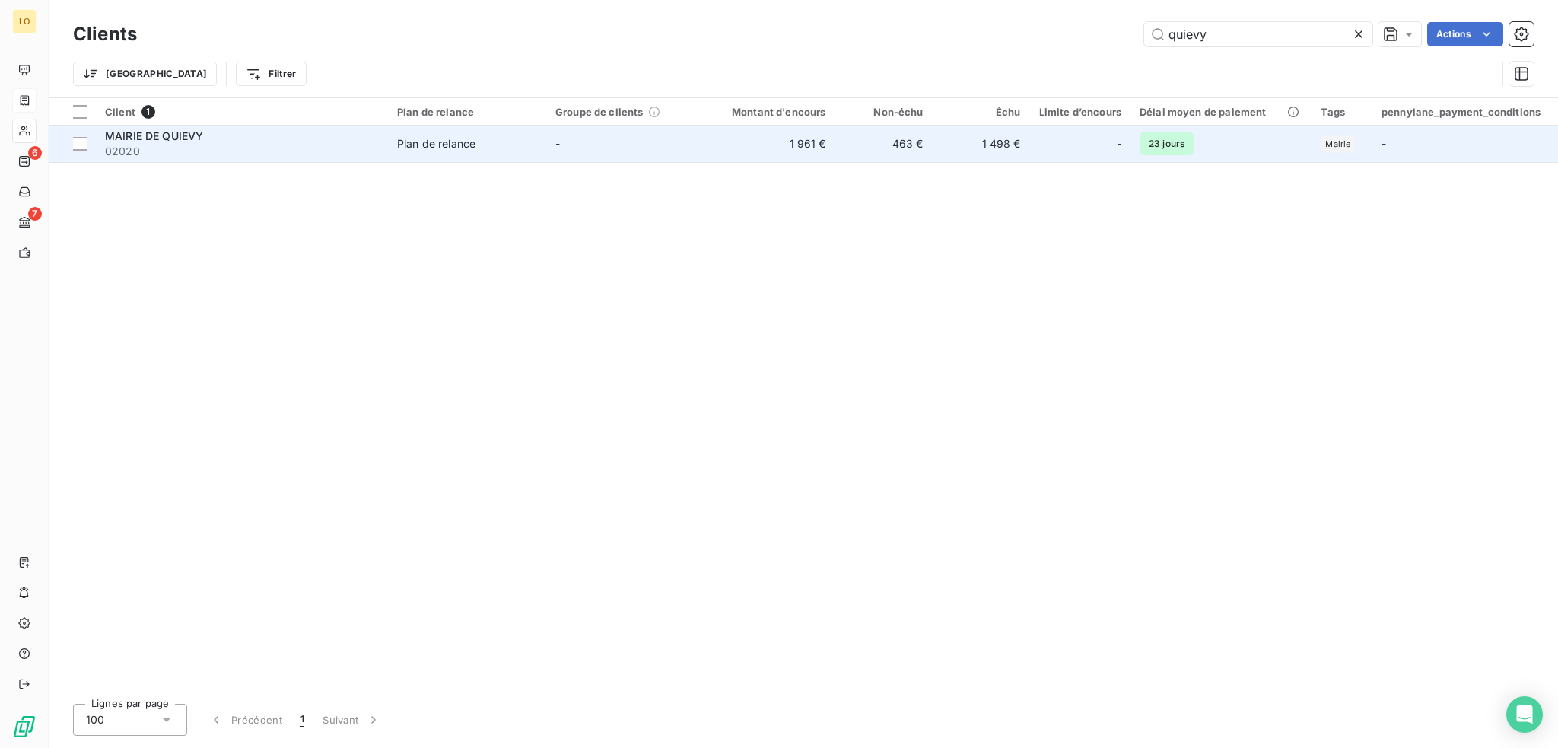
type input "quievy"
click at [227, 151] on span "02020" at bounding box center [242, 151] width 274 height 15
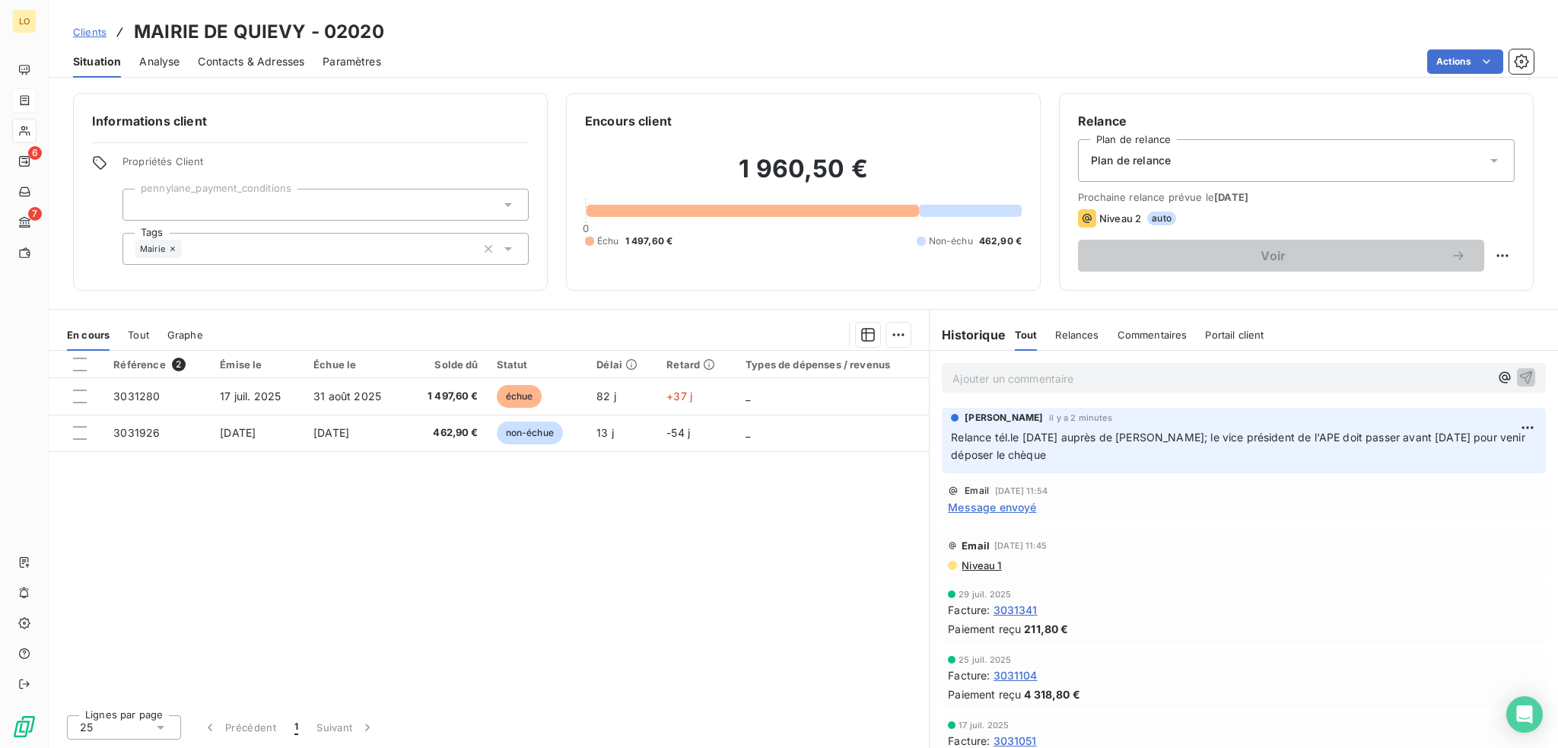
click at [295, 59] on span "Contacts & Adresses" at bounding box center [251, 61] width 107 height 15
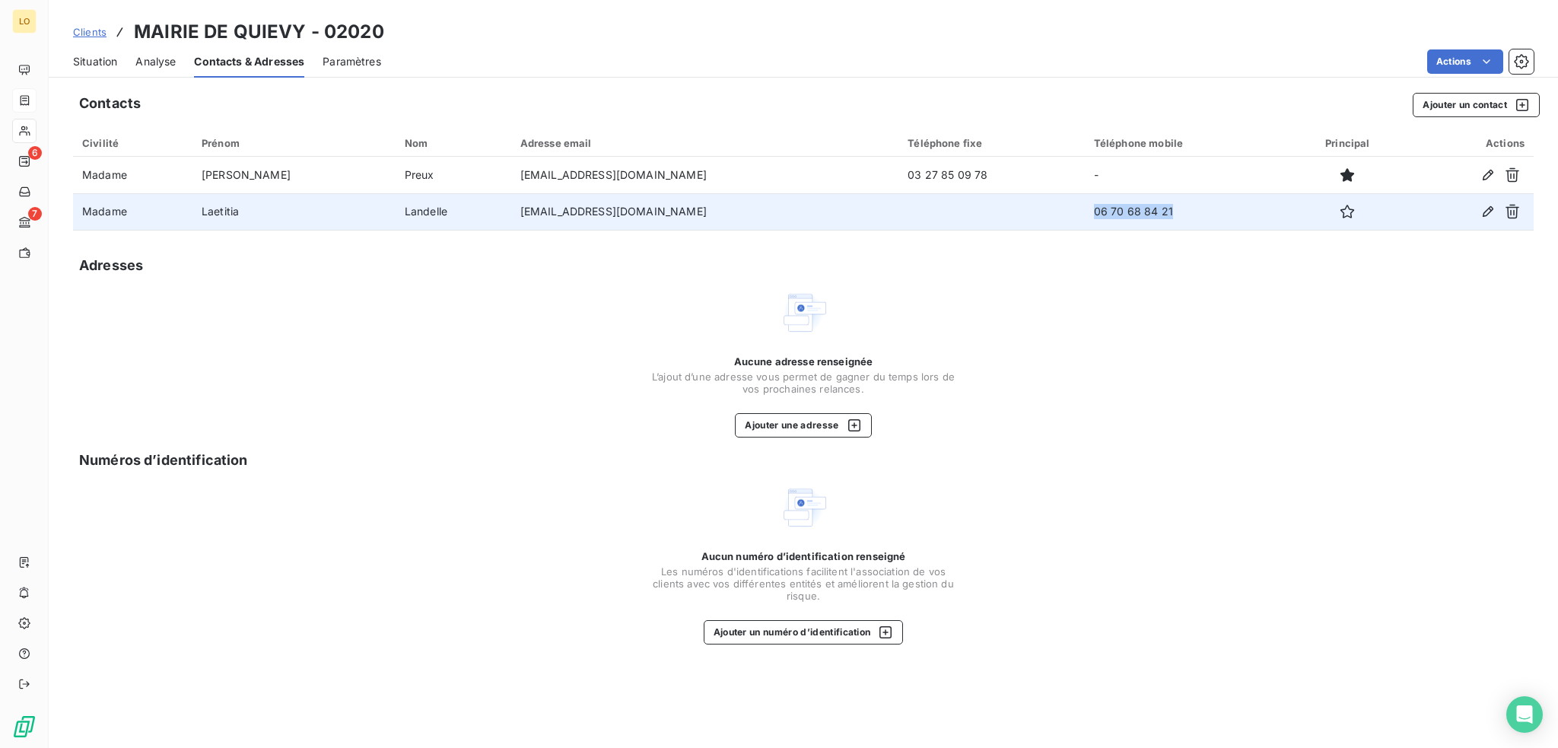
drag, startPoint x: 1132, startPoint y: 209, endPoint x: 1026, endPoint y: 222, distance: 107.3
click at [1026, 222] on tr "Madame [PERSON_NAME] [EMAIL_ADDRESS][DOMAIN_NAME] 06 70 68 84 21" at bounding box center [803, 211] width 1461 height 37
copy tr "06 70 68 84 21"
drag, startPoint x: 591, startPoint y: 208, endPoint x: 457, endPoint y: 224, distance: 134.9
click at [457, 224] on tr "Madame [PERSON_NAME] [EMAIL_ADDRESS][DOMAIN_NAME] 06 70 68 84 21" at bounding box center [803, 211] width 1461 height 37
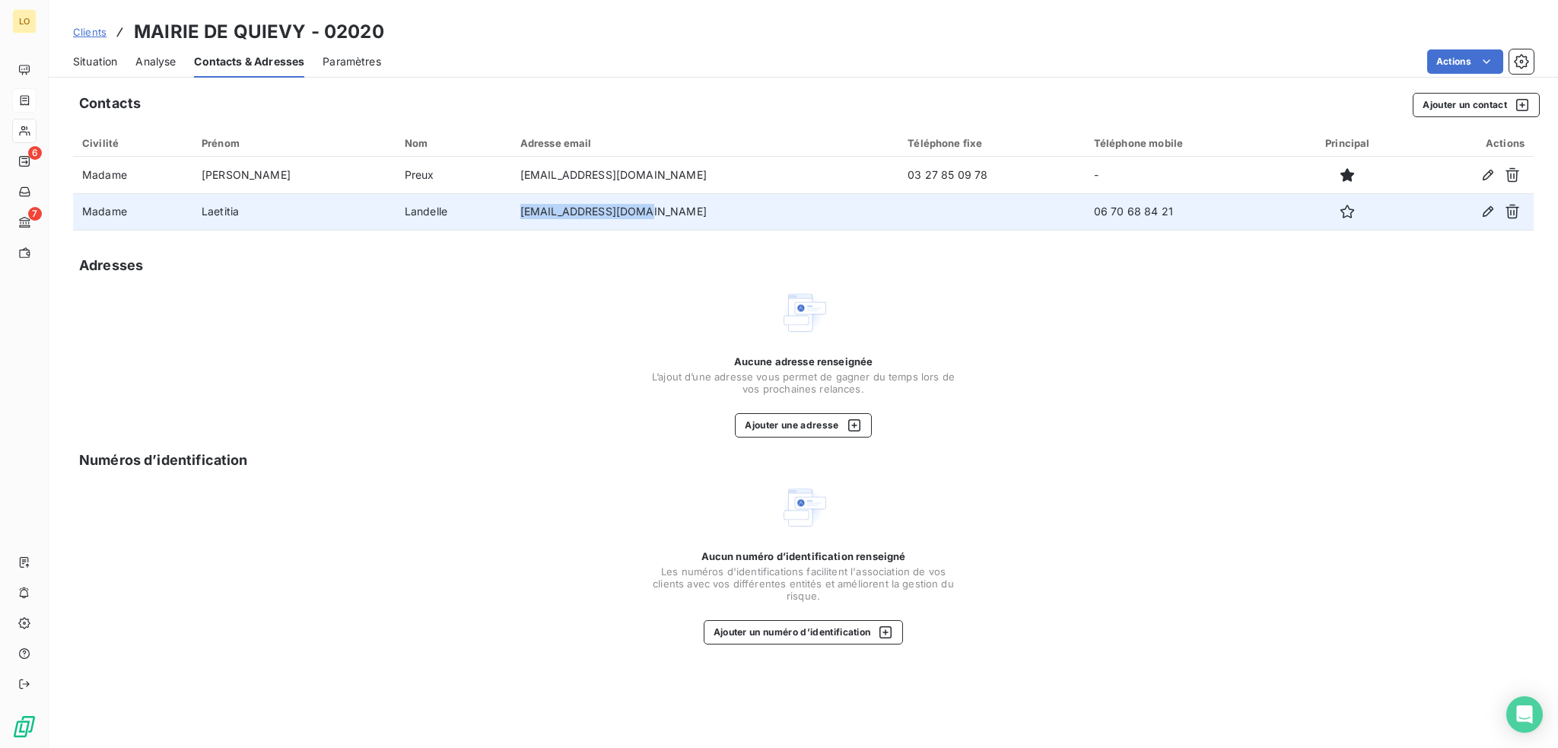
copy tr "[EMAIL_ADDRESS][DOMAIN_NAME]"
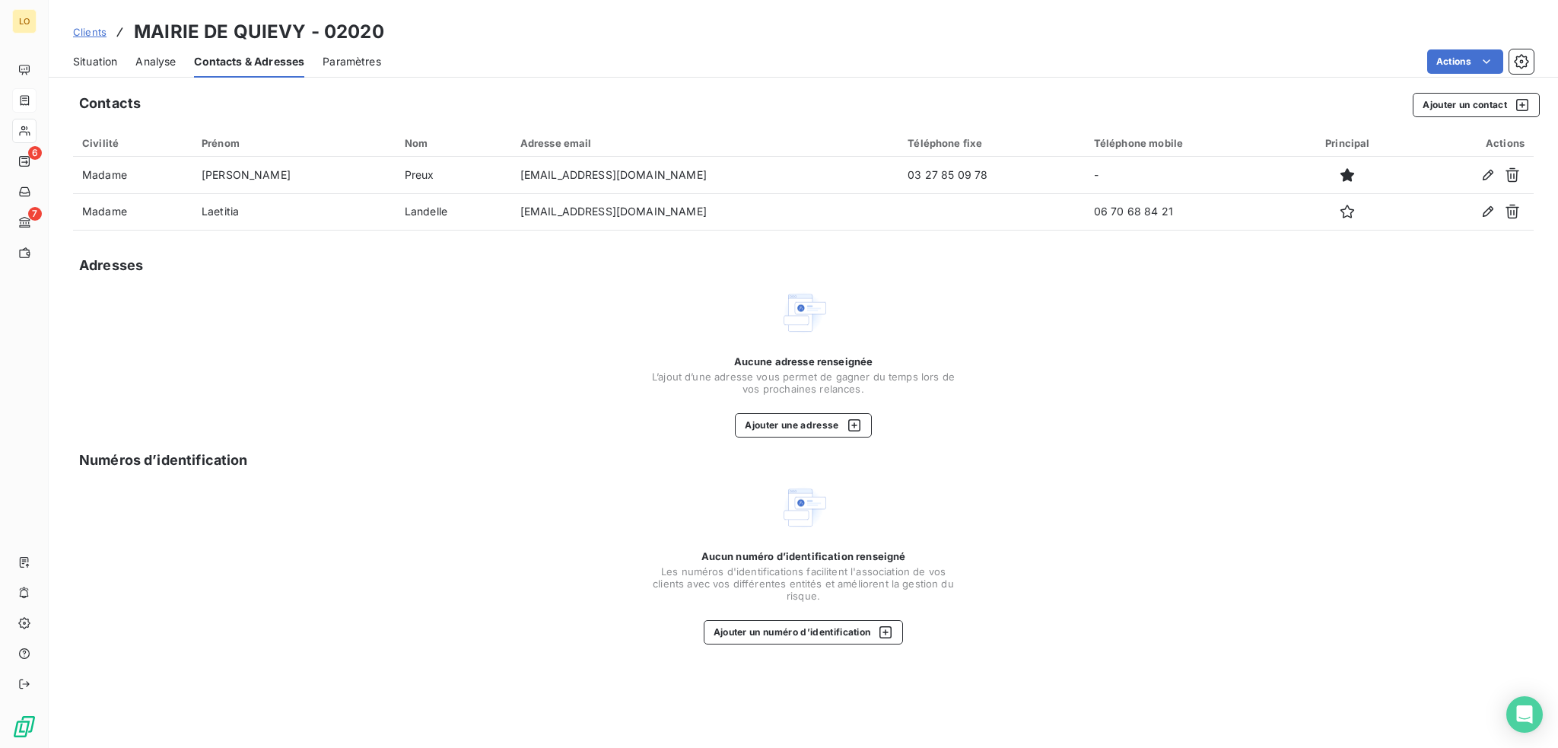
click at [721, 265] on div "Adresses" at bounding box center [803, 265] width 1461 height 21
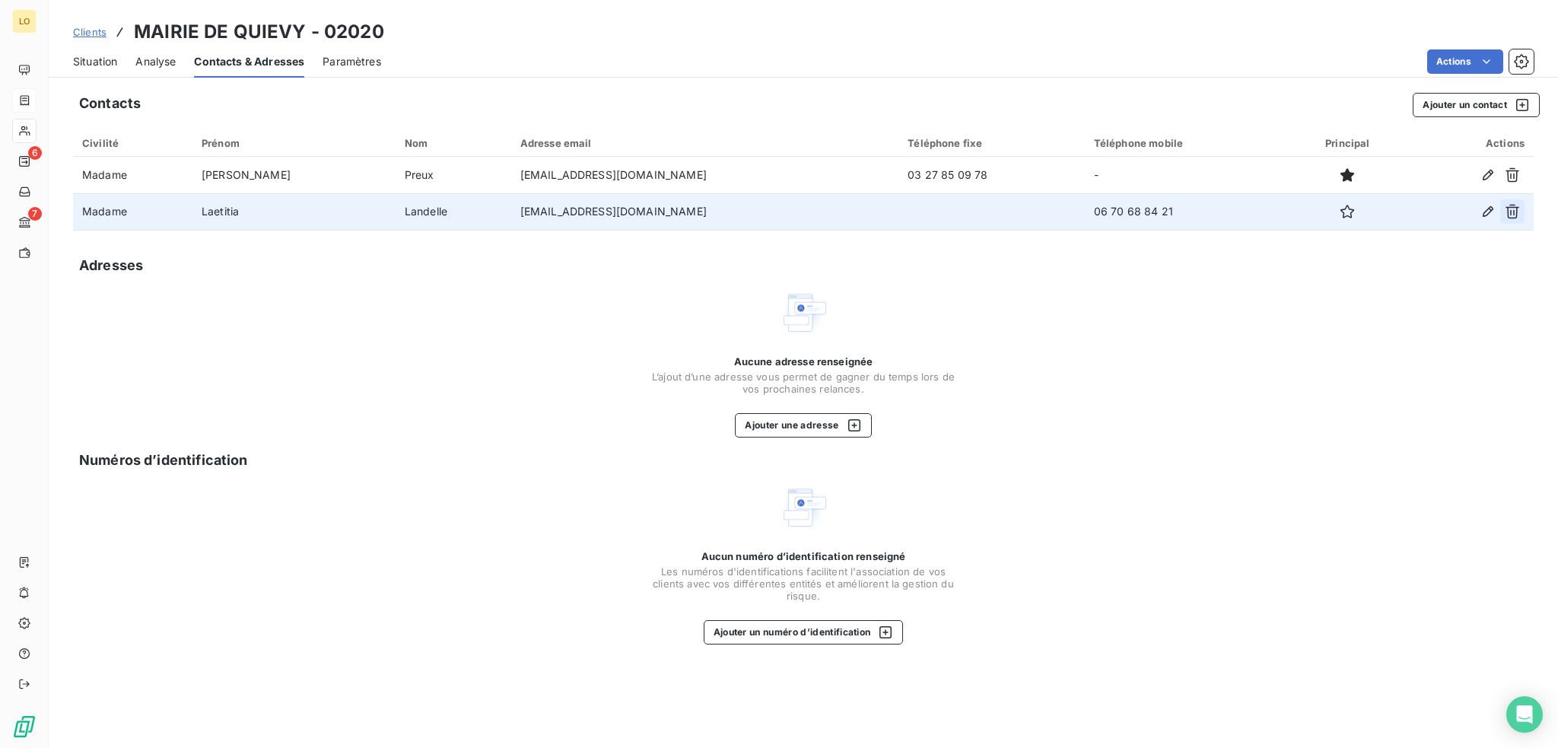
click at [1508, 219] on button "button" at bounding box center [1512, 211] width 24 height 24
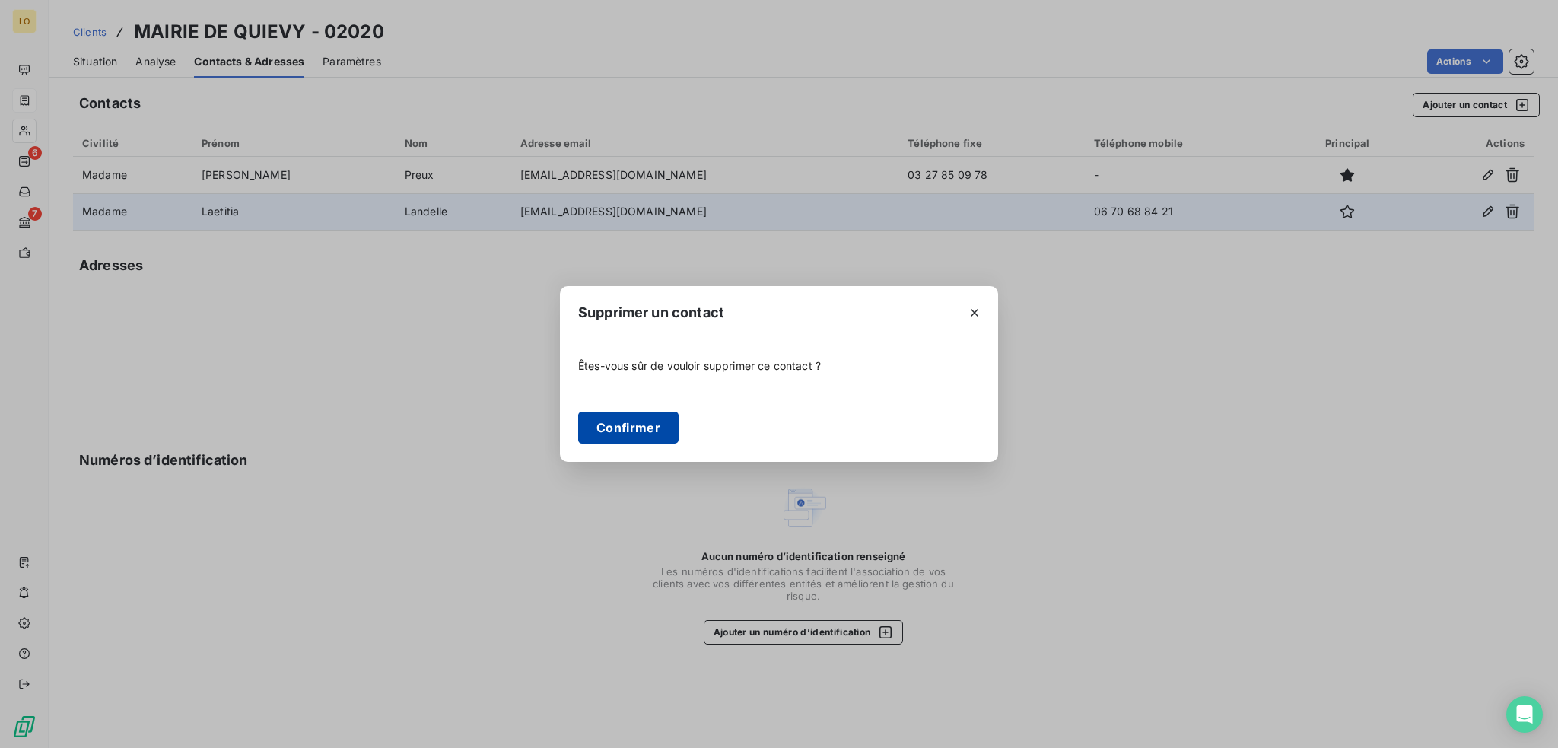
click at [644, 421] on button "Confirmer" at bounding box center [628, 428] width 100 height 32
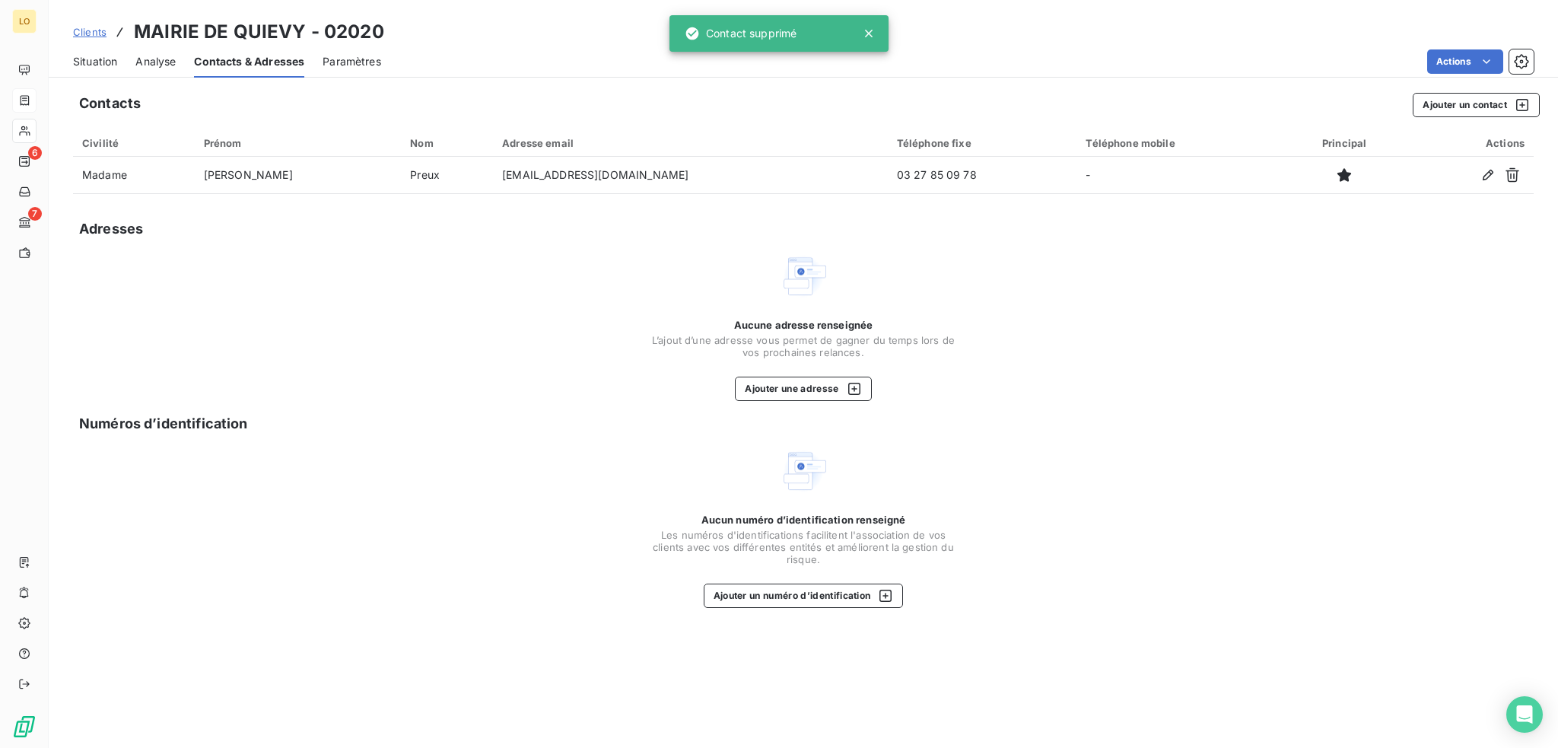
click at [109, 63] on span "Situation" at bounding box center [95, 61] width 44 height 15
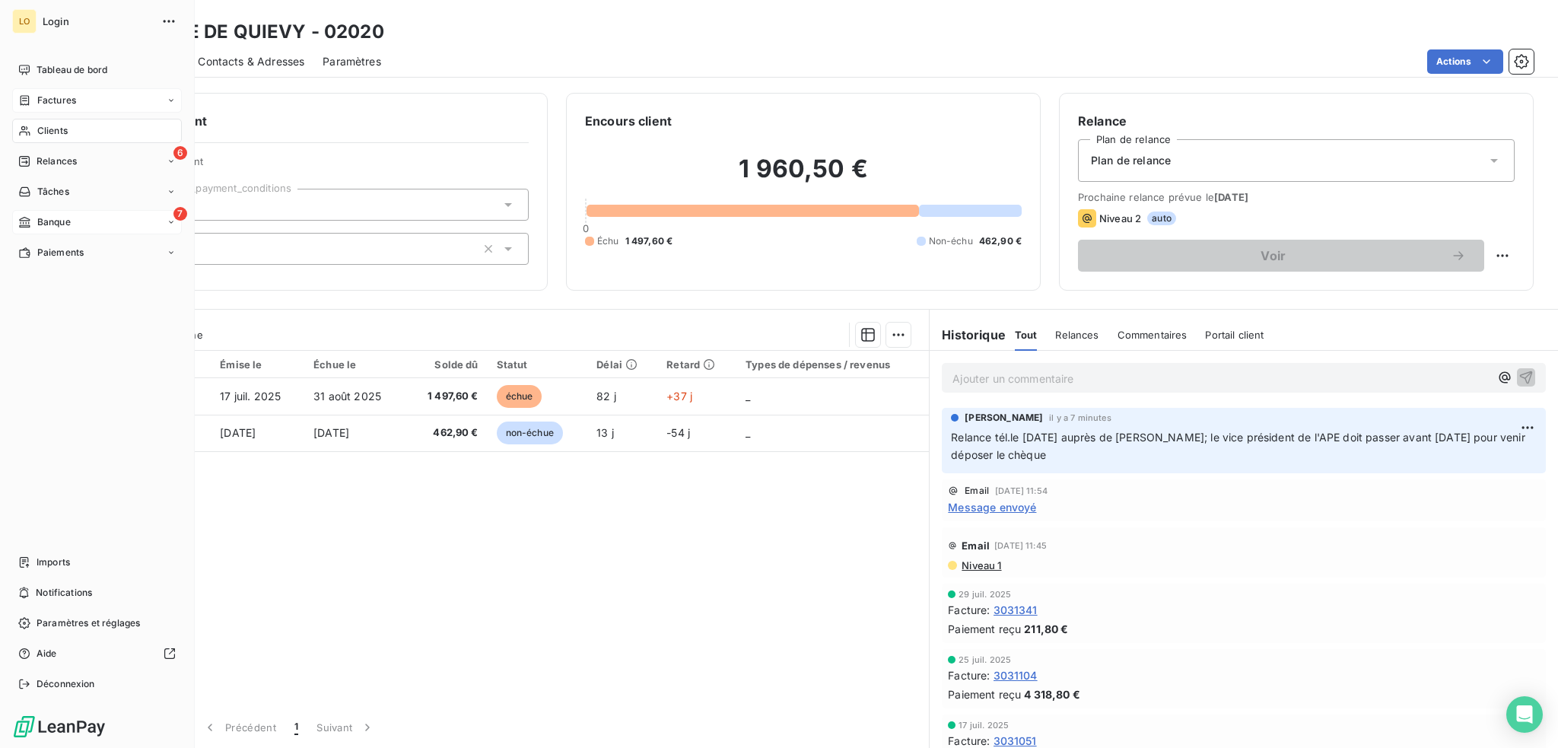
click at [49, 222] on span "Banque" at bounding box center [53, 222] width 33 height 14
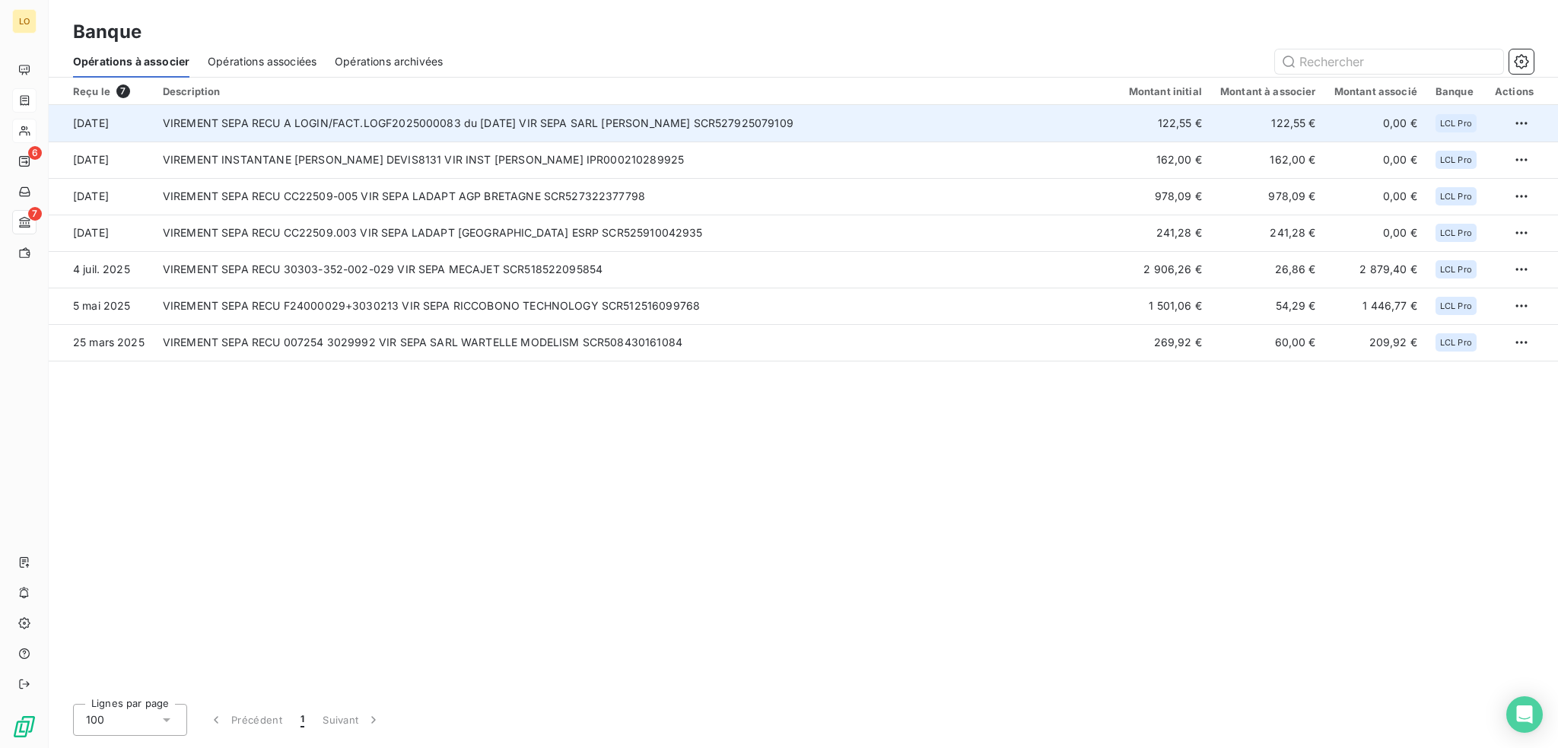
click at [730, 121] on td "VIREMENT SEPA RECU A LOGIN/FACT.LOGF2025000083 du [DATE] VIR SEPA SARL [PERSON_…" at bounding box center [637, 123] width 966 height 37
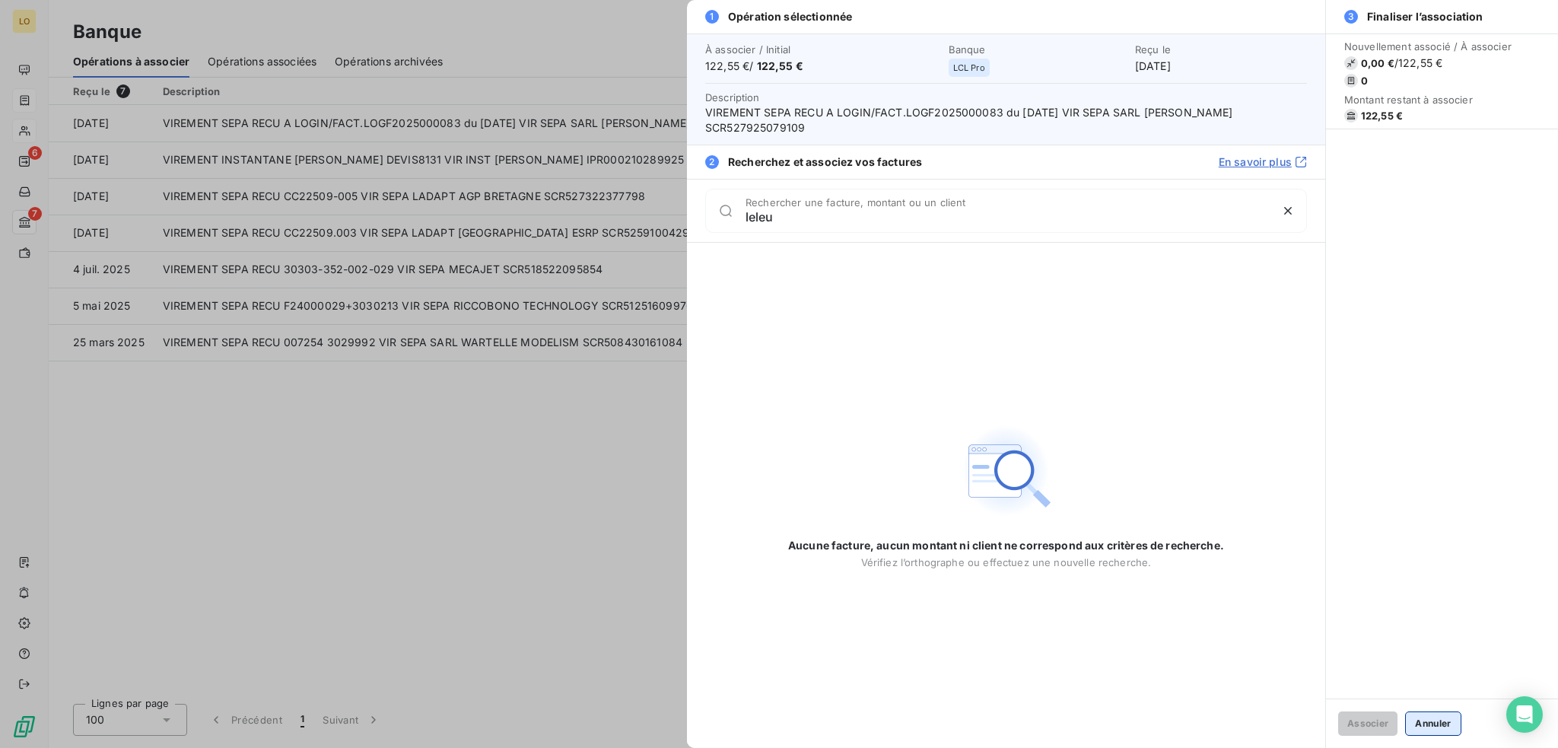
type input "leleu"
click at [1424, 727] on button "Annuler" at bounding box center [1433, 723] width 56 height 24
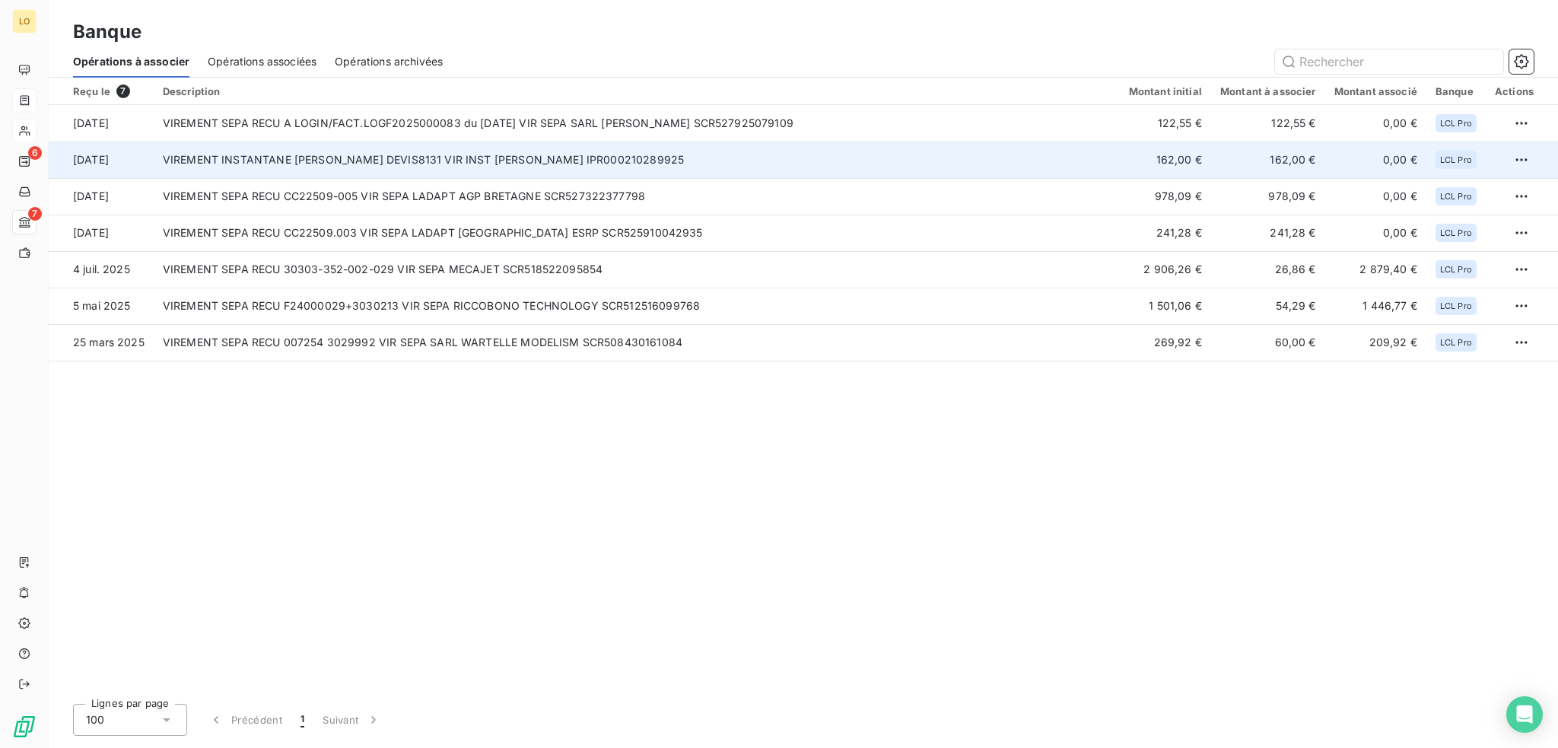
click at [676, 158] on td "VIREMENT INSTANTANE [PERSON_NAME] DEVIS8131 VIR INST [PERSON_NAME] IPR000210289…" at bounding box center [637, 160] width 966 height 37
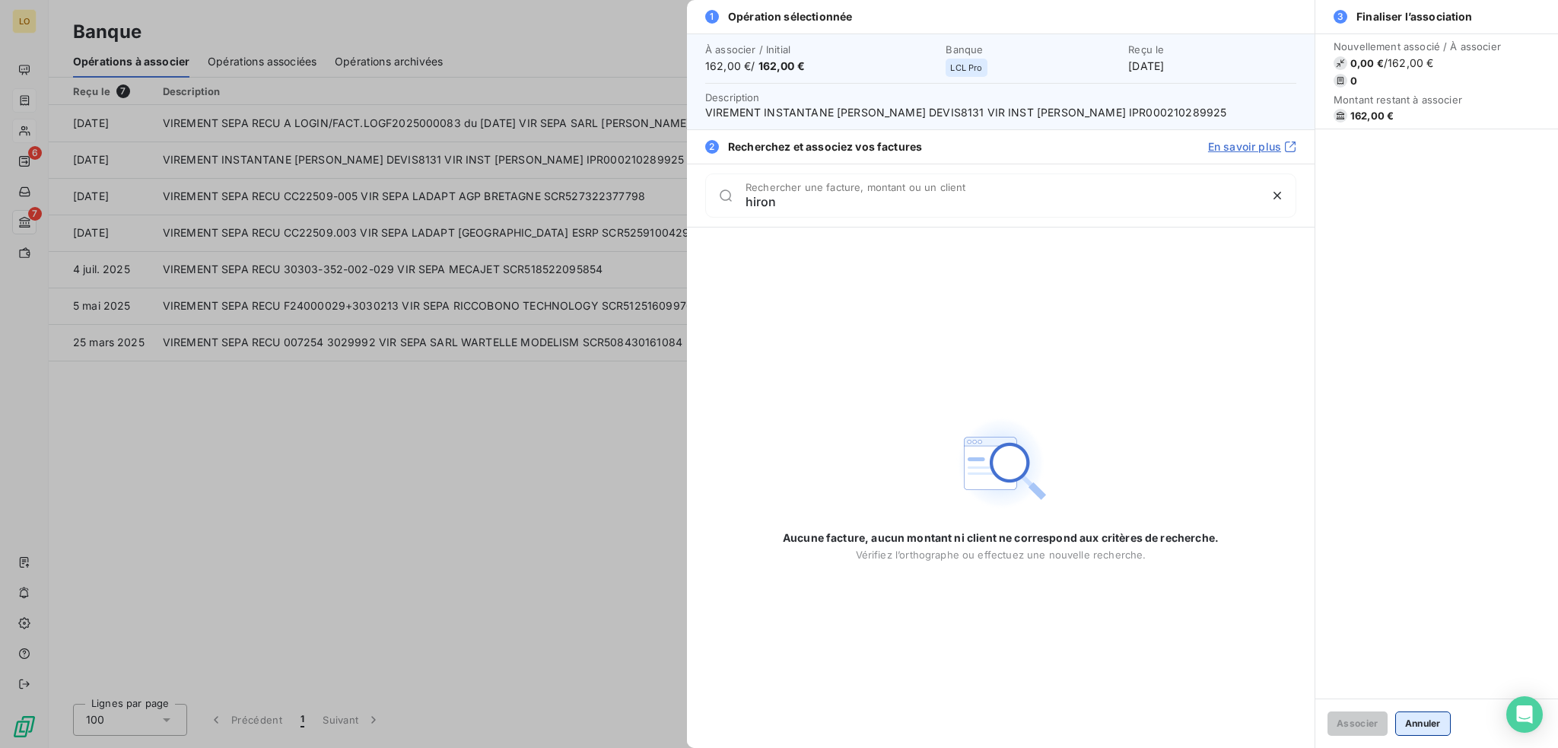
type input "hiron"
click at [1424, 723] on button "Annuler" at bounding box center [1423, 723] width 56 height 24
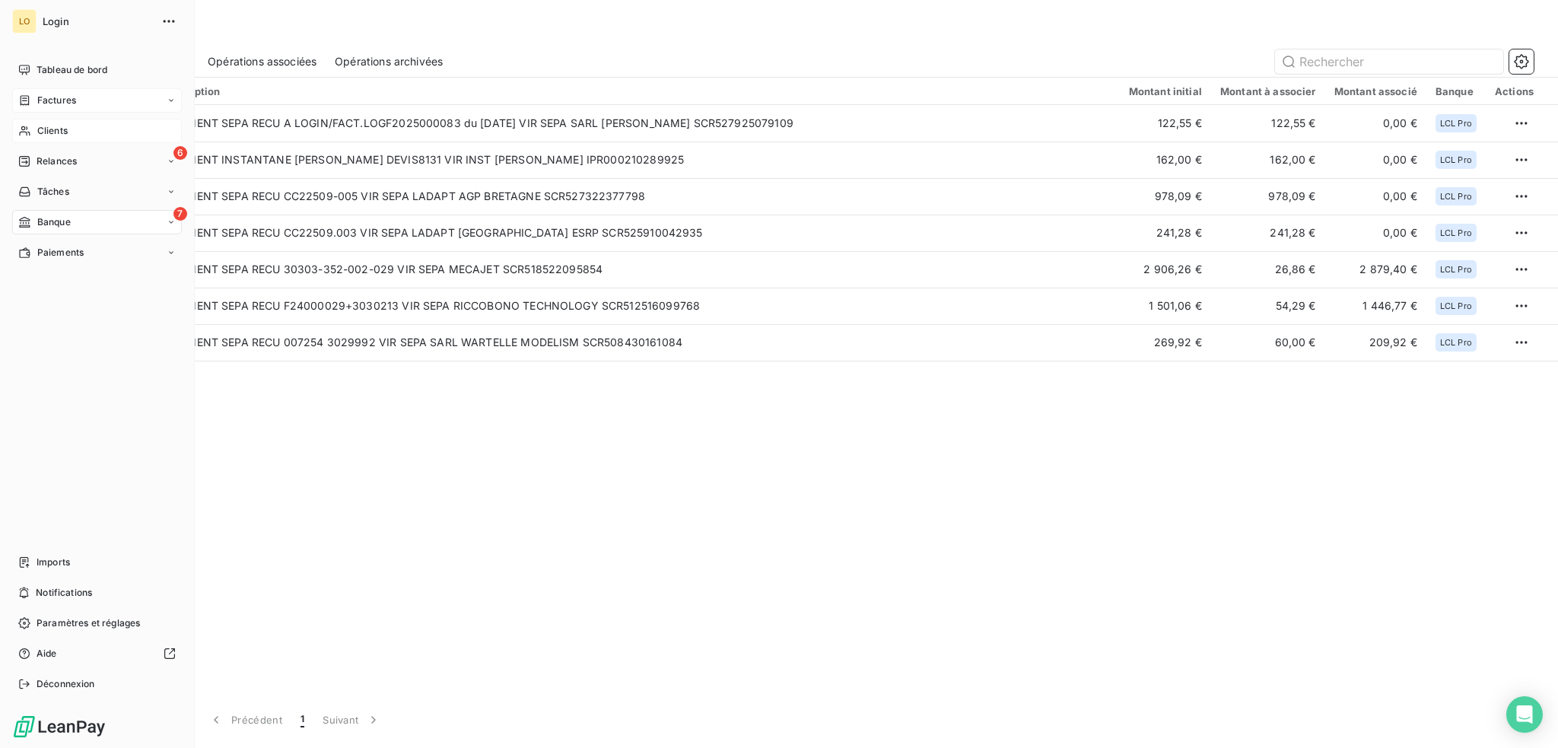
click at [40, 130] on span "Clients" at bounding box center [52, 131] width 30 height 14
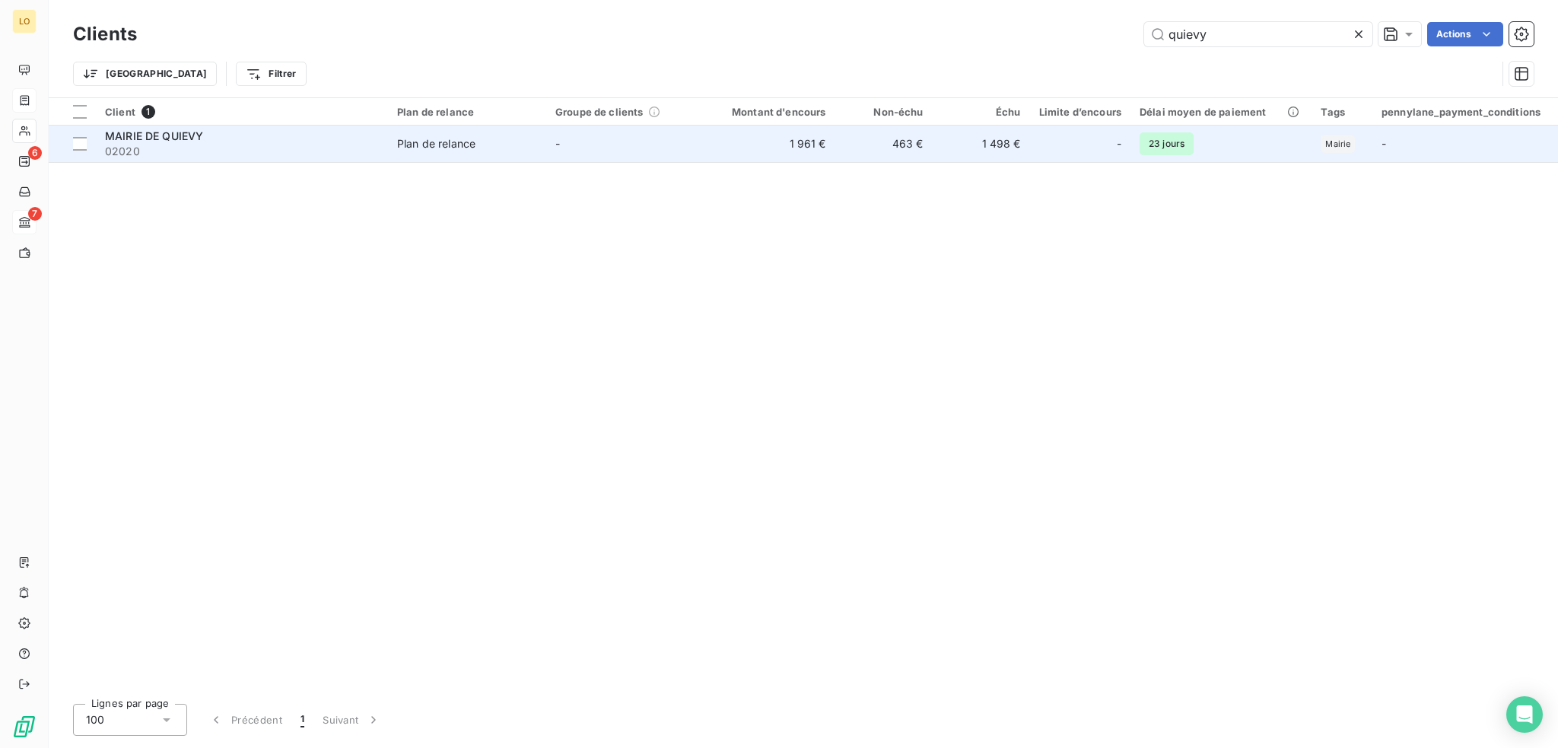
click at [466, 162] on div "Client 1 Plan de relance Groupe de clients Montant d'encours Non-échu Échu Limi…" at bounding box center [803, 394] width 1509 height 593
click at [465, 142] on div "Plan de relance" at bounding box center [436, 143] width 78 height 15
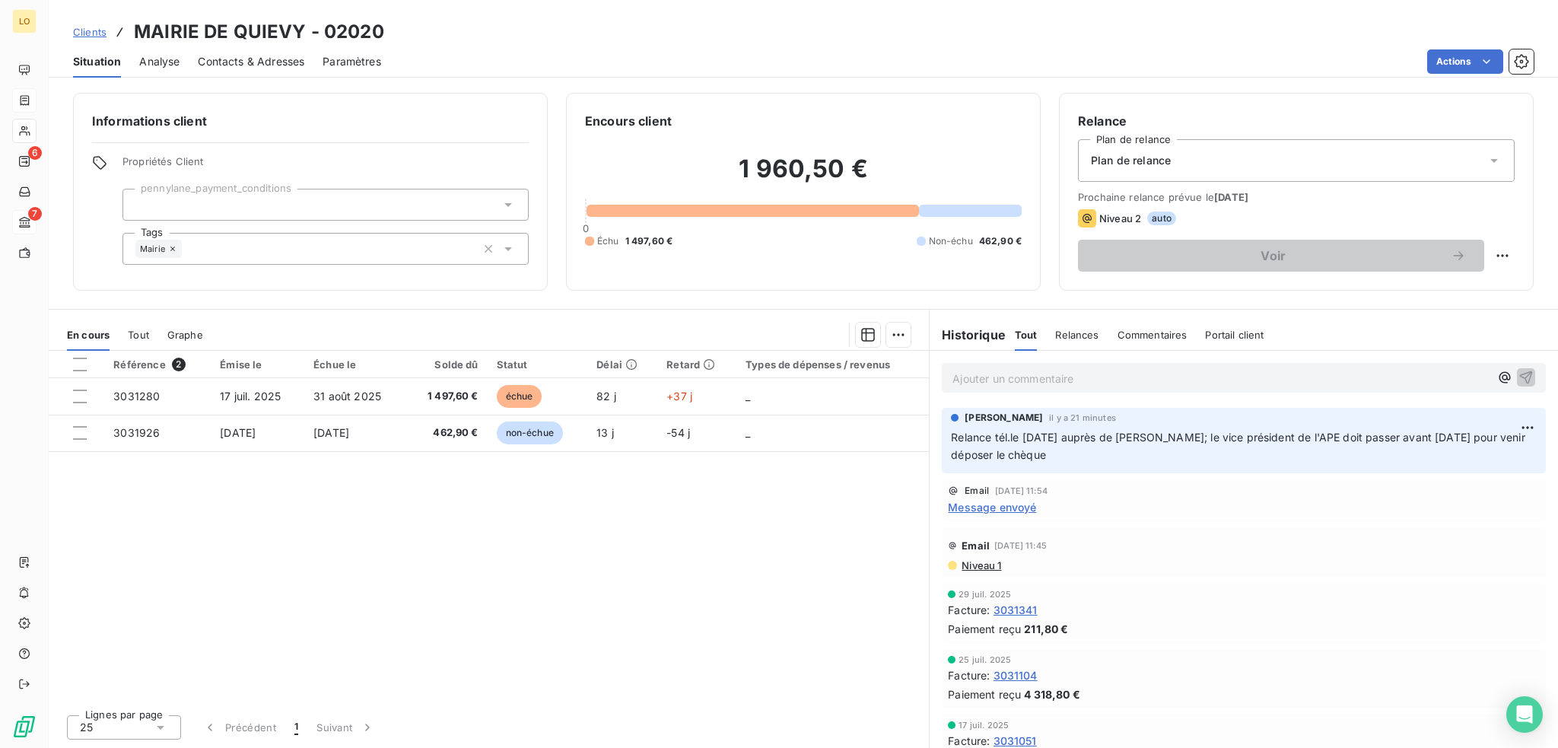
click at [243, 62] on span "Contacts & Adresses" at bounding box center [251, 61] width 107 height 15
